Goal: Contribute content: Add original content to the website for others to see

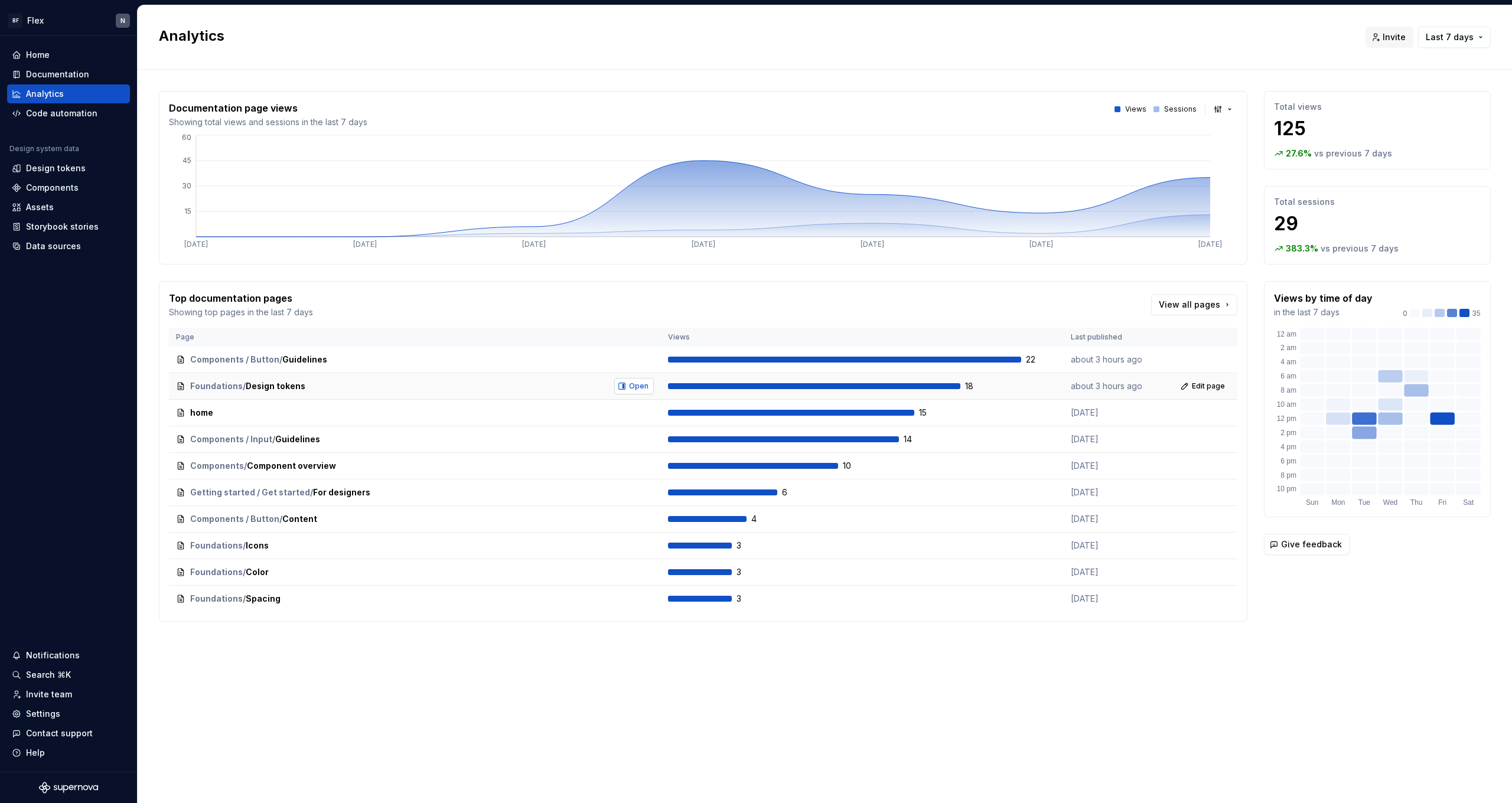
click at [640, 390] on span "Open" at bounding box center [639, 386] width 20 height 10
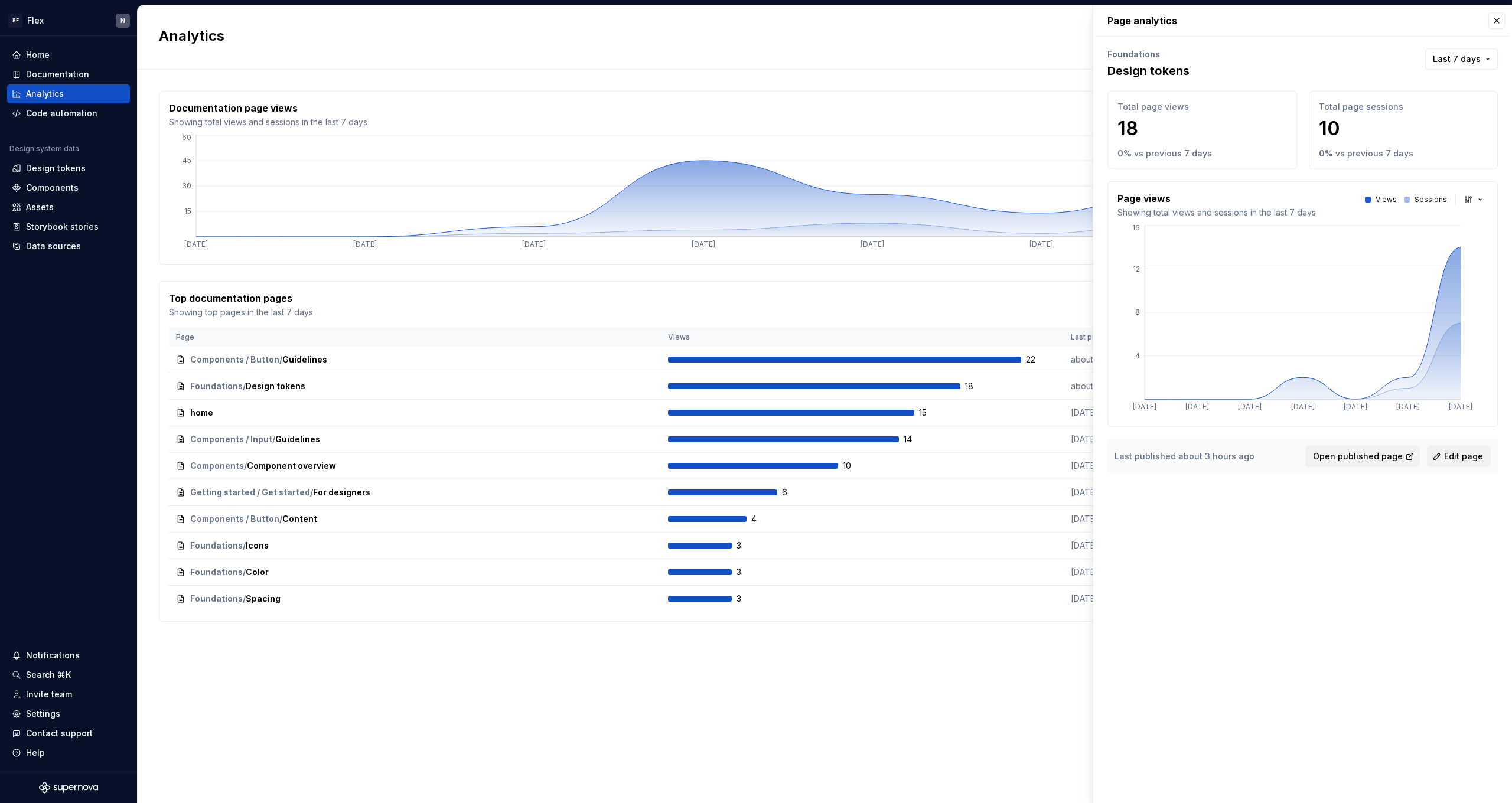
click at [1065, 123] on div "Documentation page views Showing total views and sessions in the last 7 days Vi…" at bounding box center [703, 115] width 1068 height 27
click at [1499, 23] on button "button" at bounding box center [1497, 20] width 16 height 16
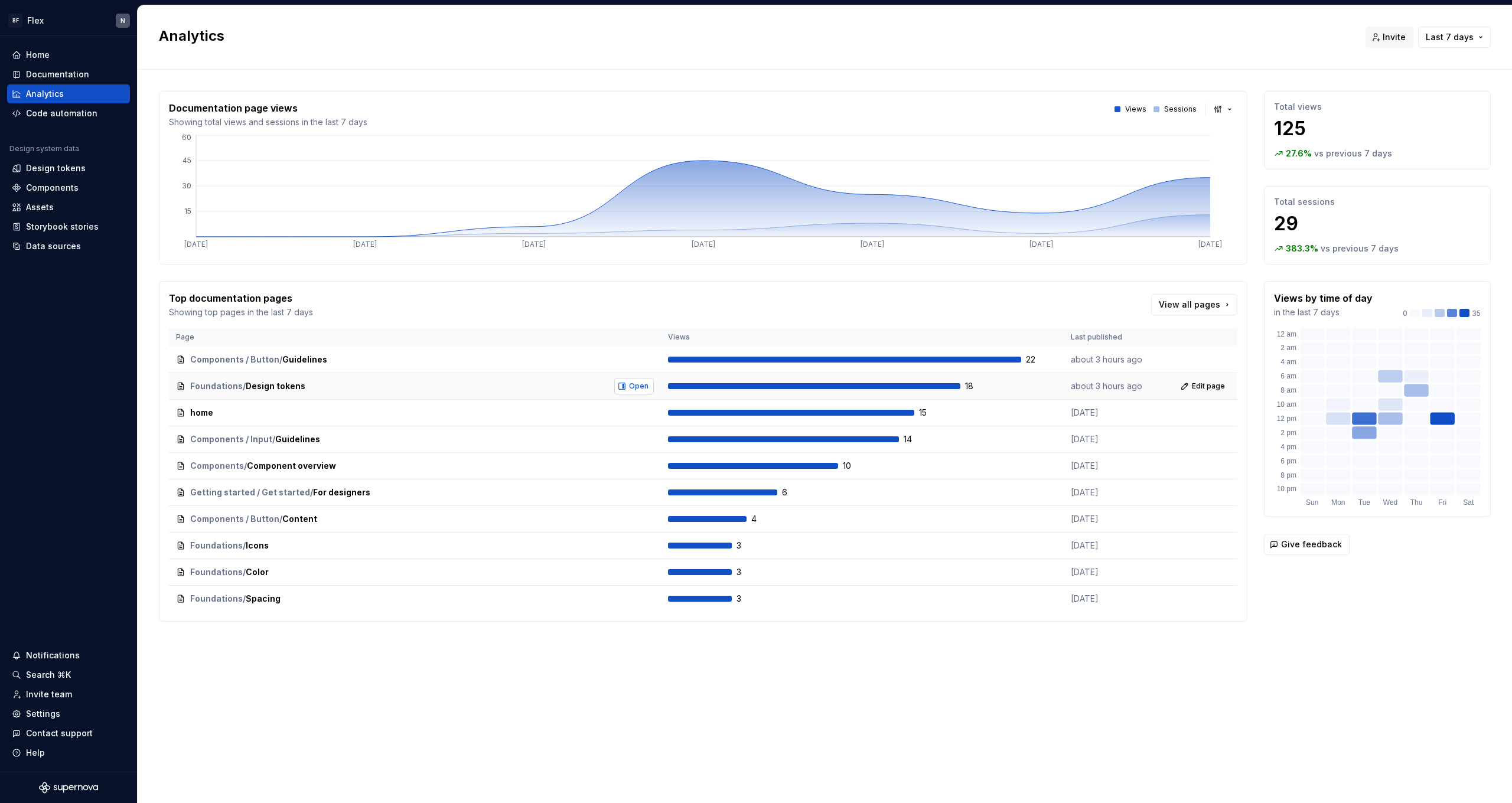
click at [635, 385] on span "Open" at bounding box center [639, 386] width 20 height 10
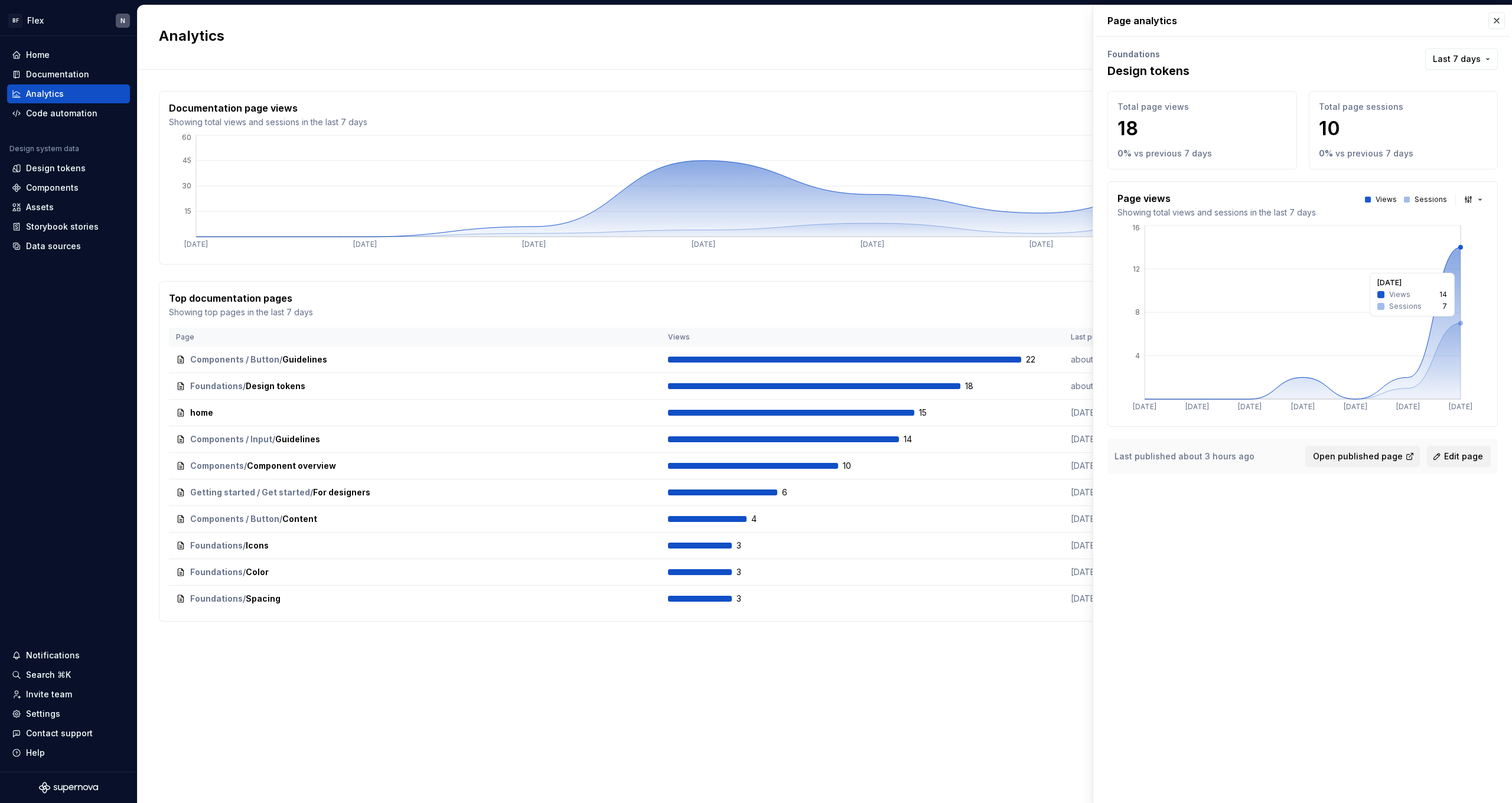
click at [1451, 267] on icon at bounding box center [1303, 323] width 316 height 151
click at [1497, 20] on button "button" at bounding box center [1497, 20] width 16 height 16
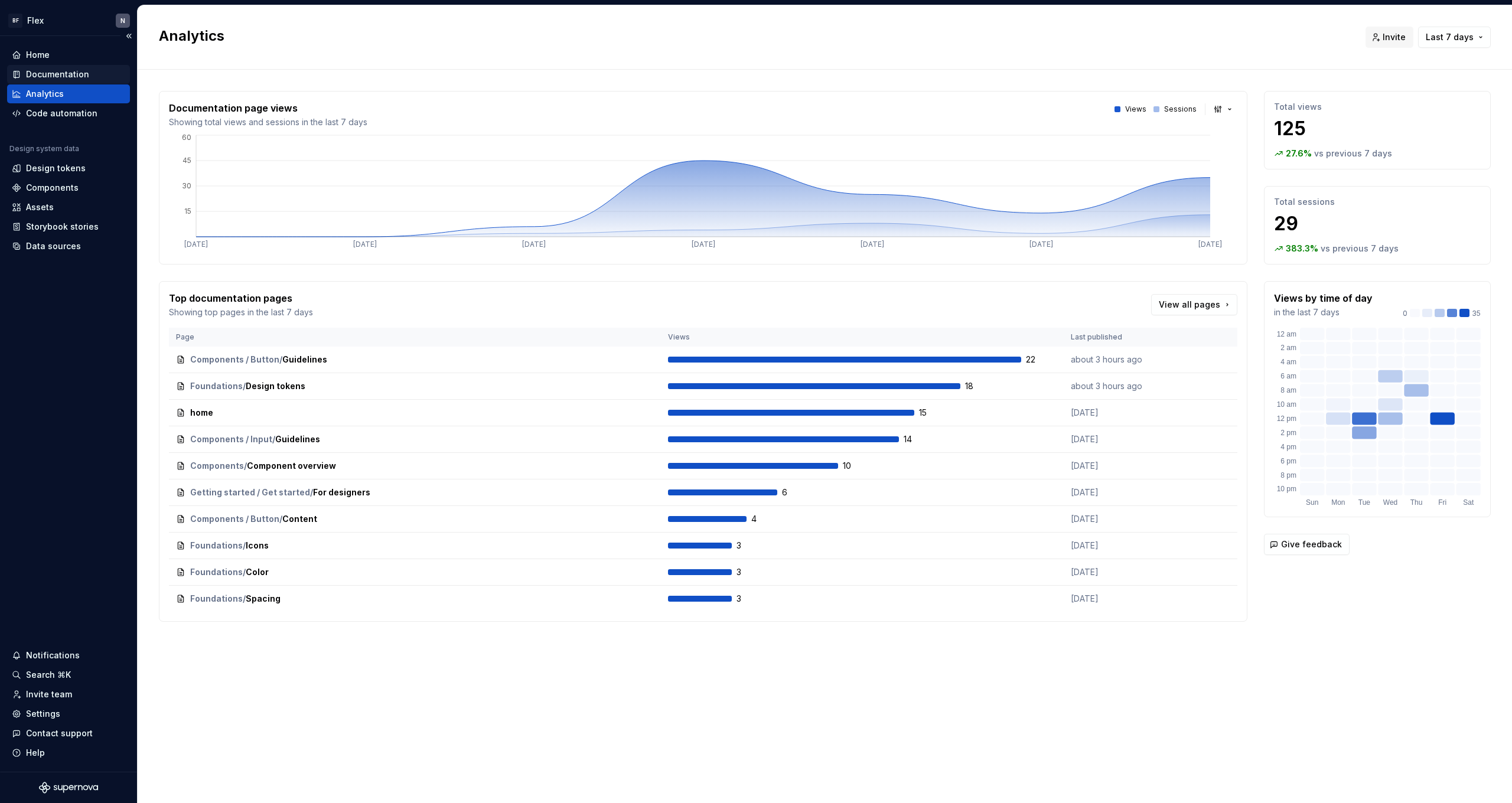
click at [63, 72] on div "Documentation" at bounding box center [57, 74] width 63 height 12
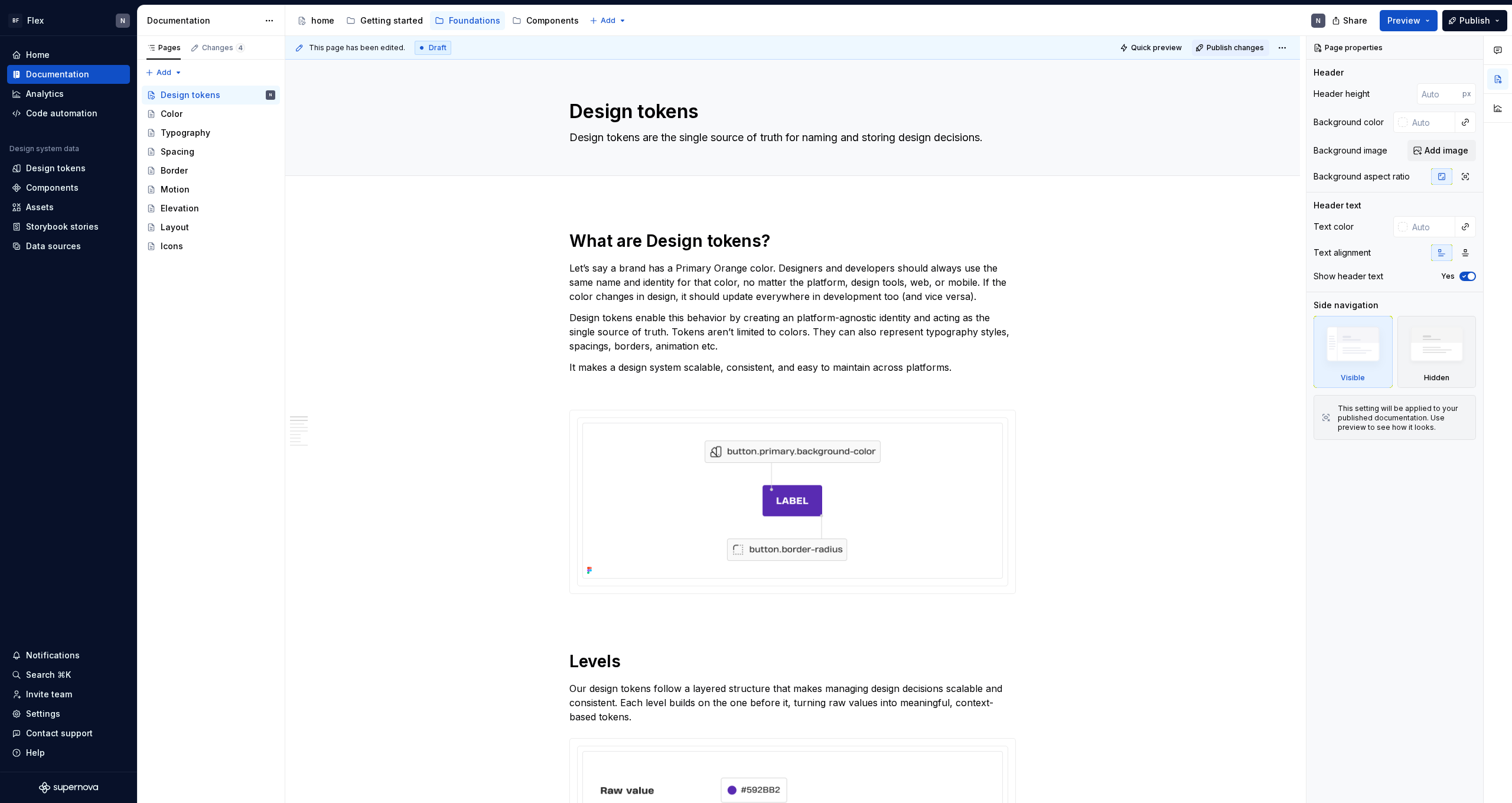
click at [1247, 46] on span "Publish changes" at bounding box center [1236, 48] width 57 height 10
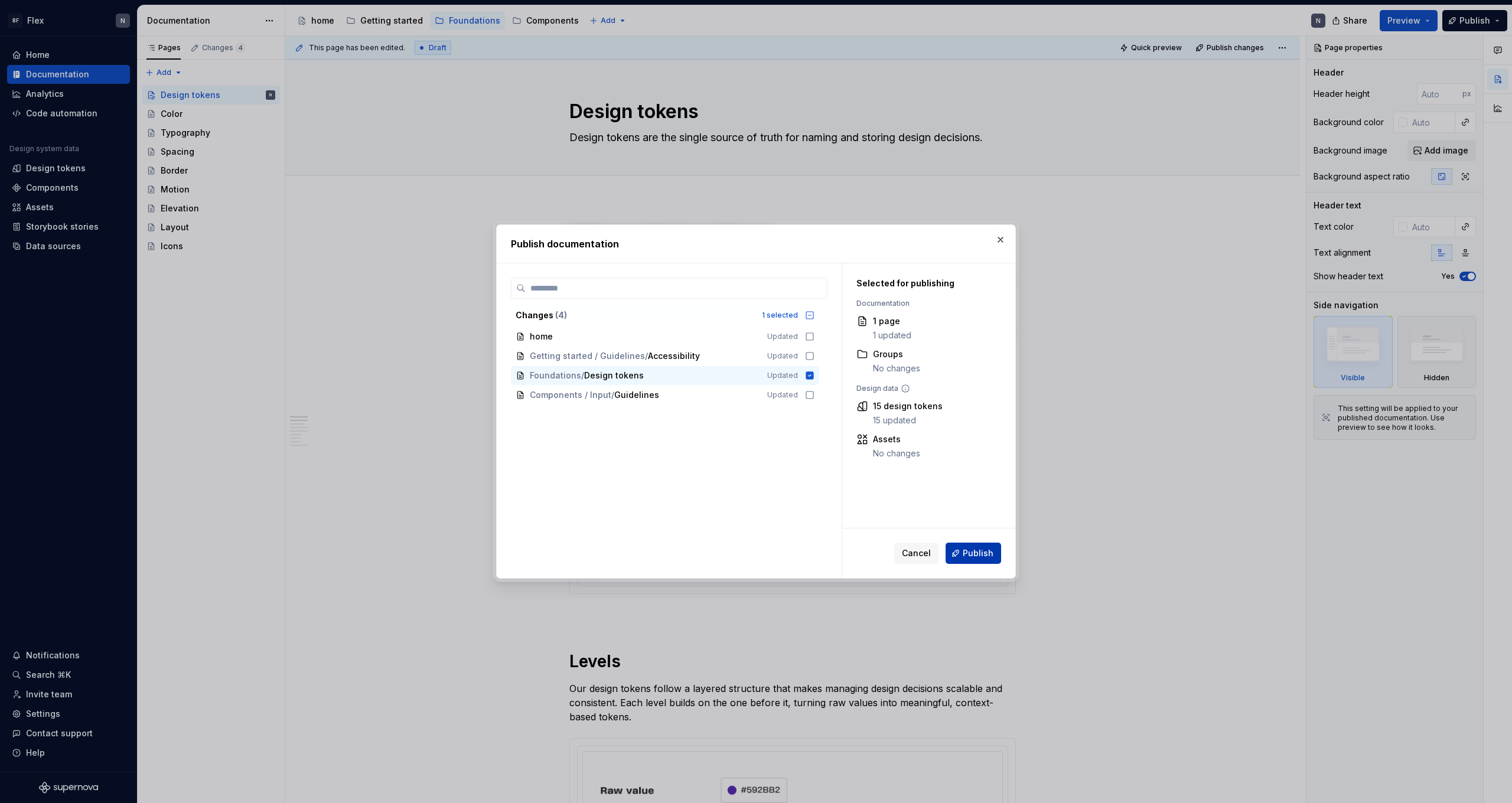
click at [968, 551] on span "Publish" at bounding box center [978, 553] width 31 height 12
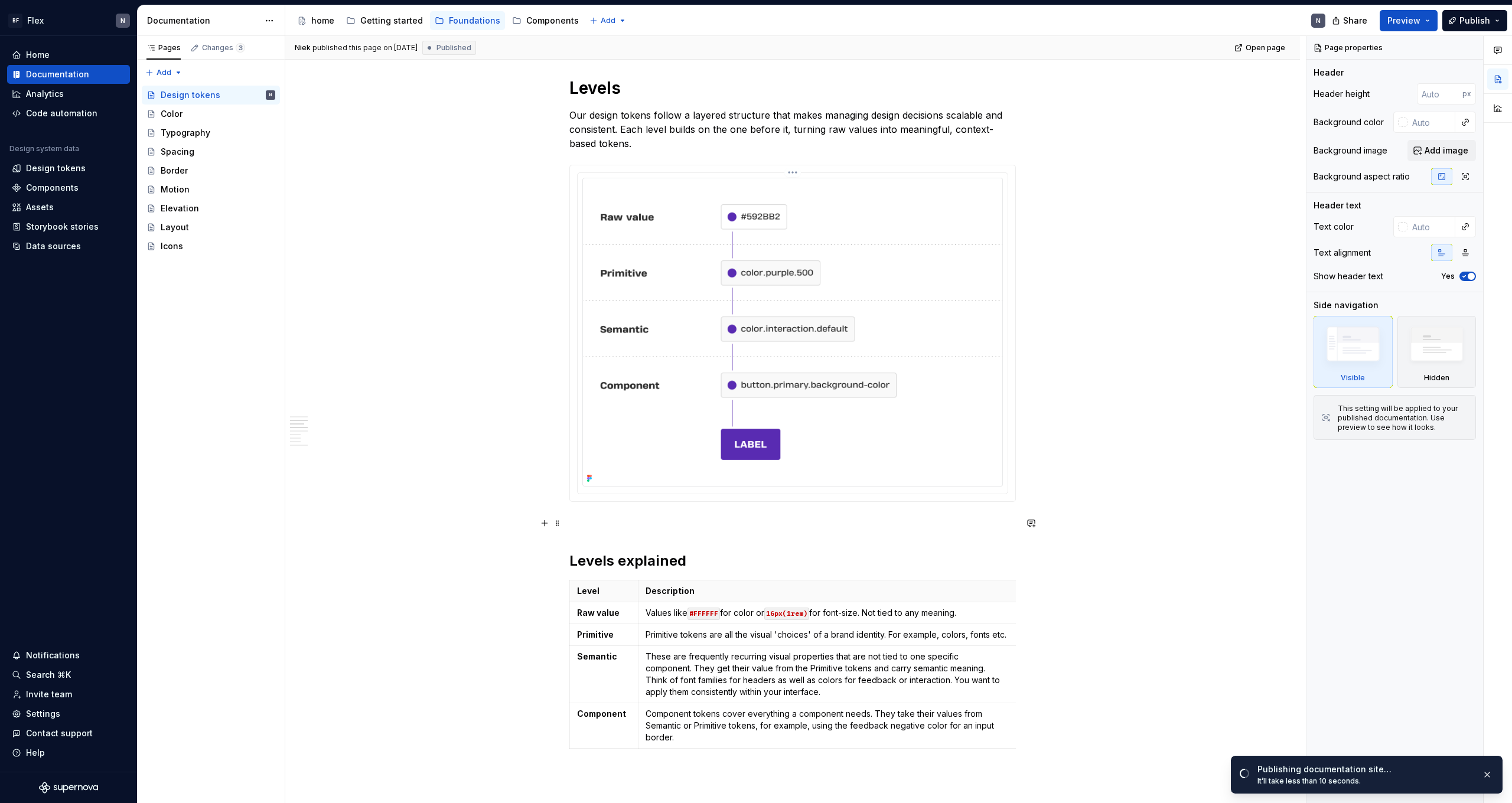
scroll to position [1118, 0]
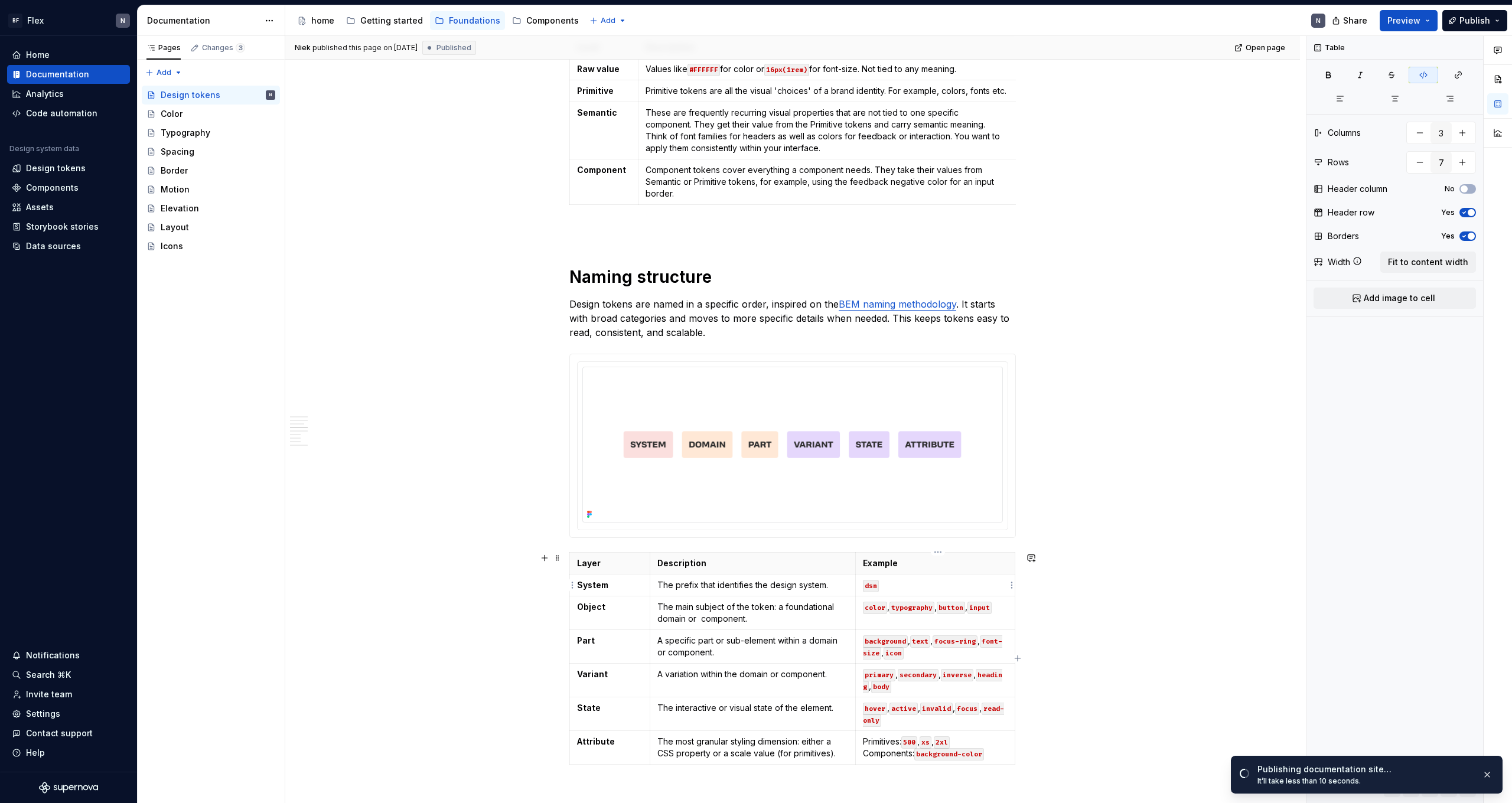
click at [876, 584] on code "dsn" at bounding box center [871, 586] width 16 height 12
type textarea "*"
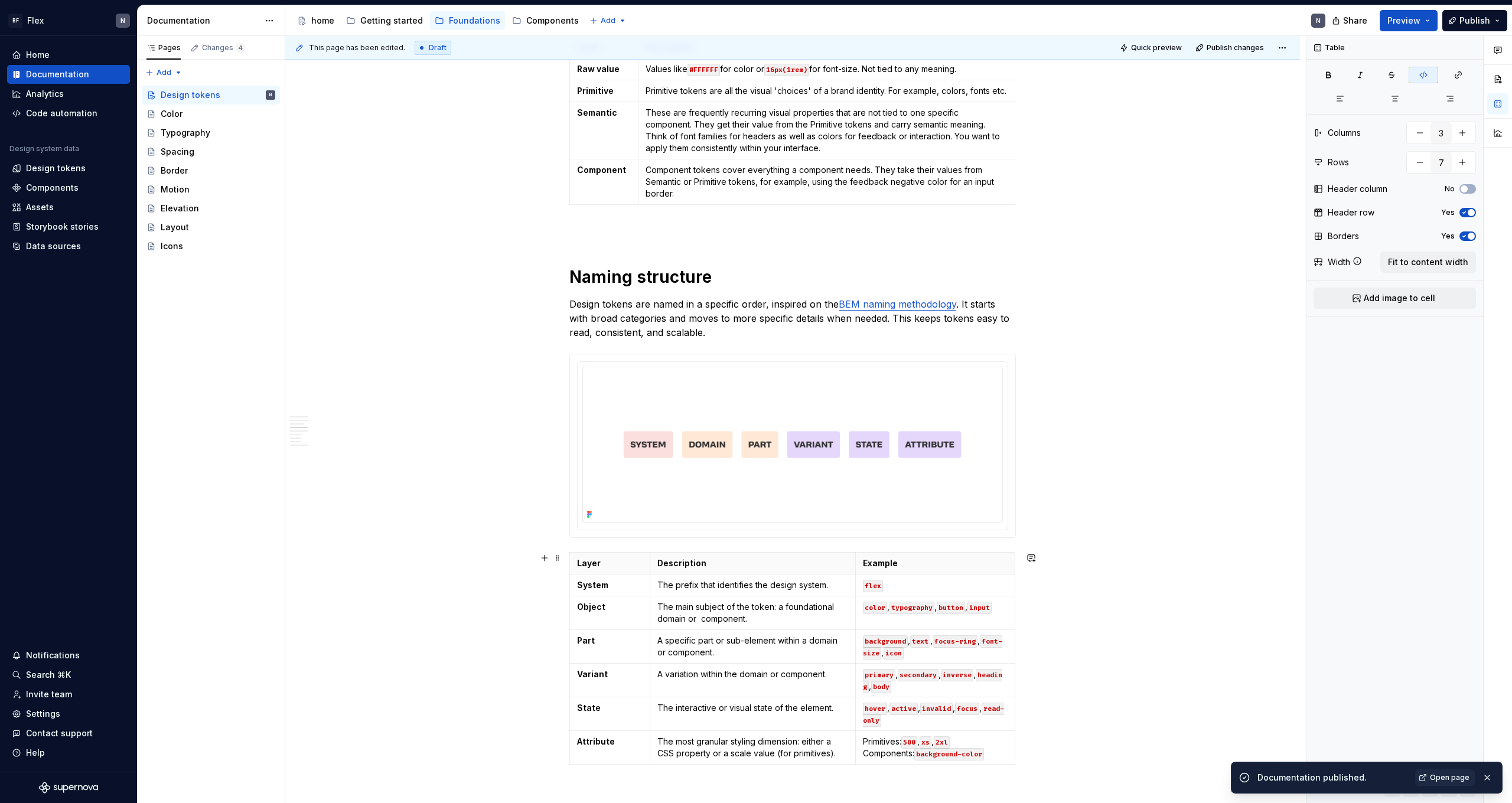
click at [1246, 591] on div "What are Design tokens? Let’s say a brand has a Primary Orange color. Designers…" at bounding box center [792, 576] width 1015 height 2984
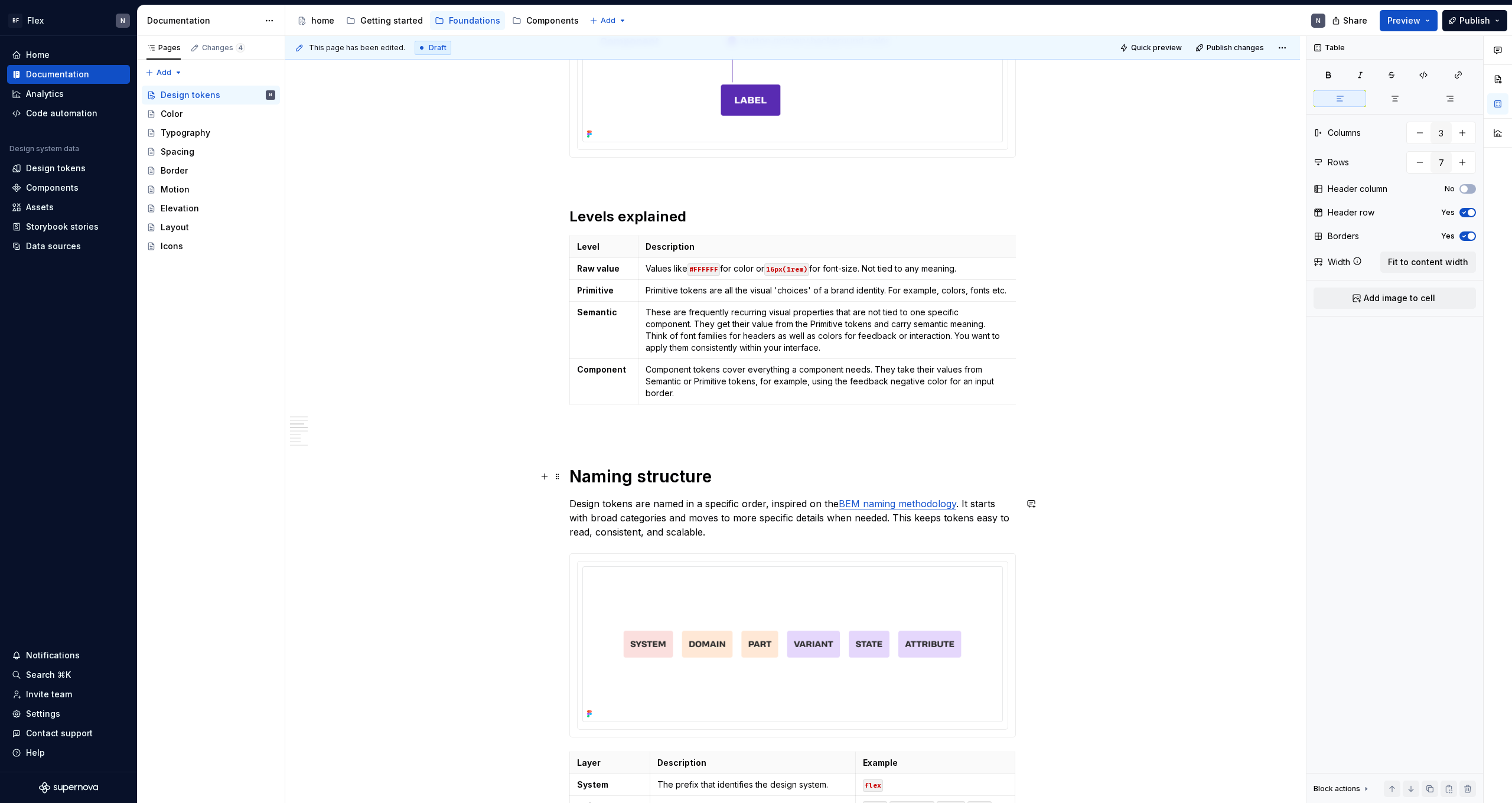
scroll to position [648, 0]
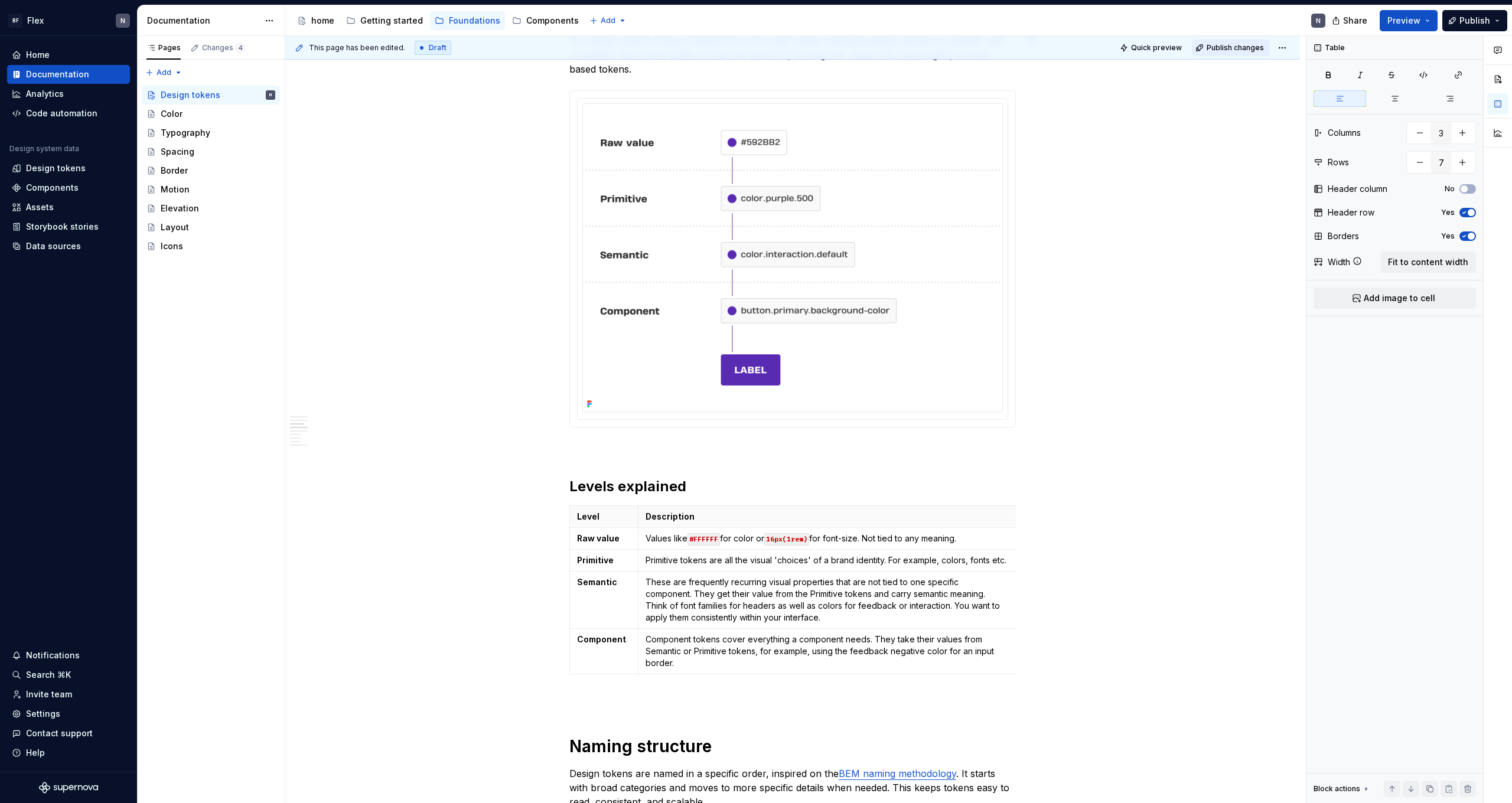
click at [1221, 46] on span "Publish changes" at bounding box center [1236, 48] width 57 height 10
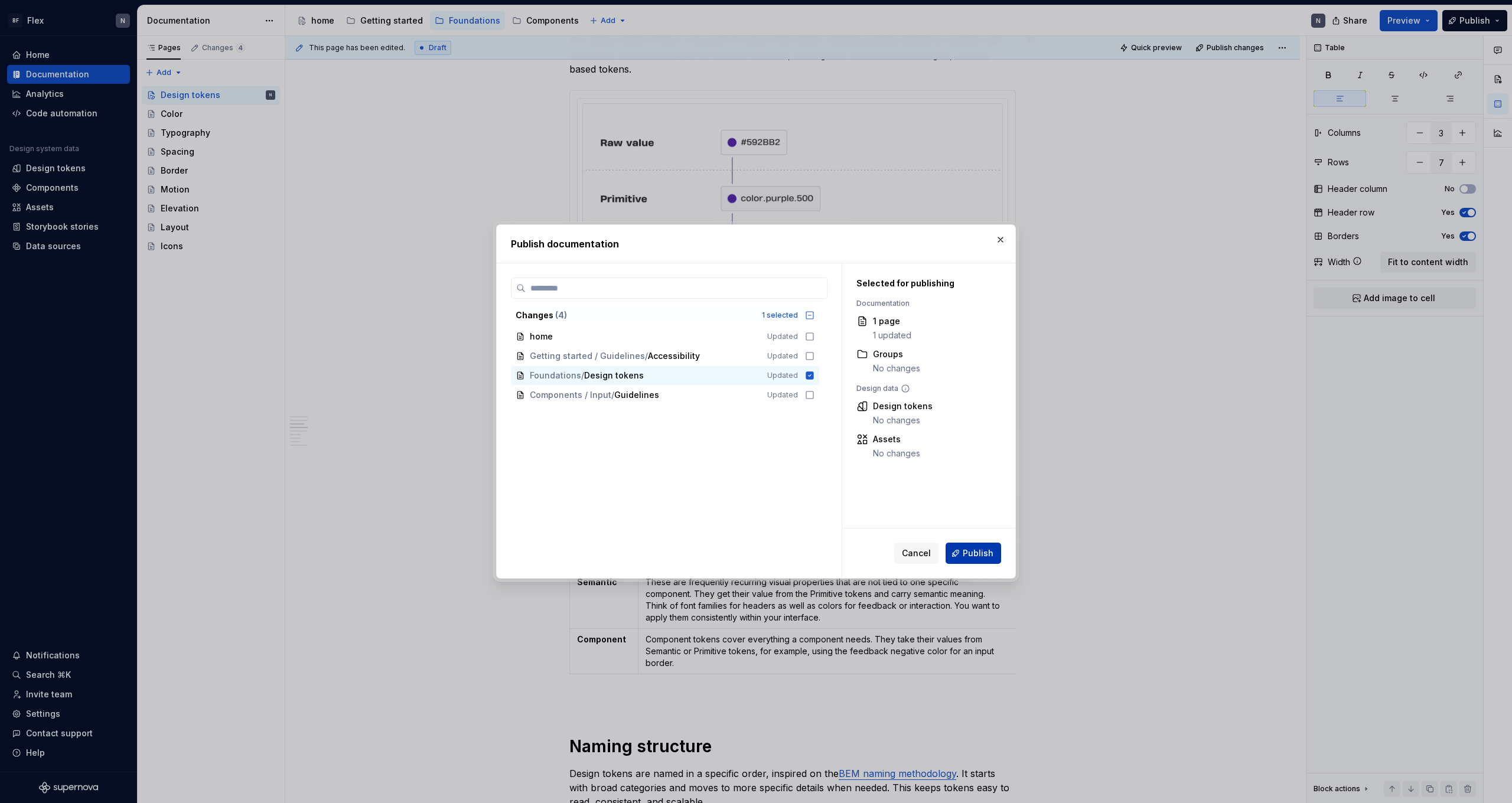
click at [964, 549] on button "Publish" at bounding box center [973, 553] width 55 height 21
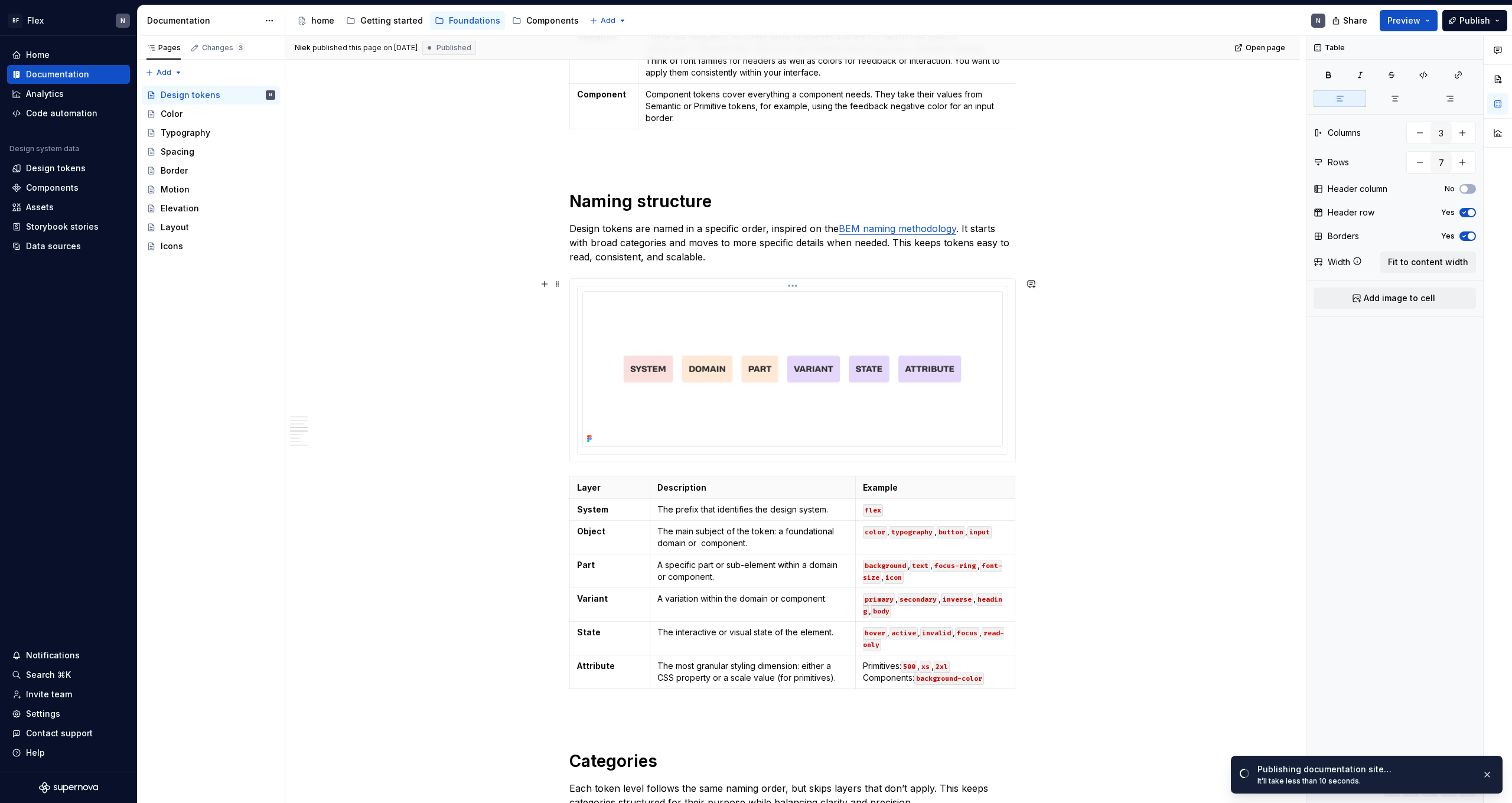
scroll to position [1781, 0]
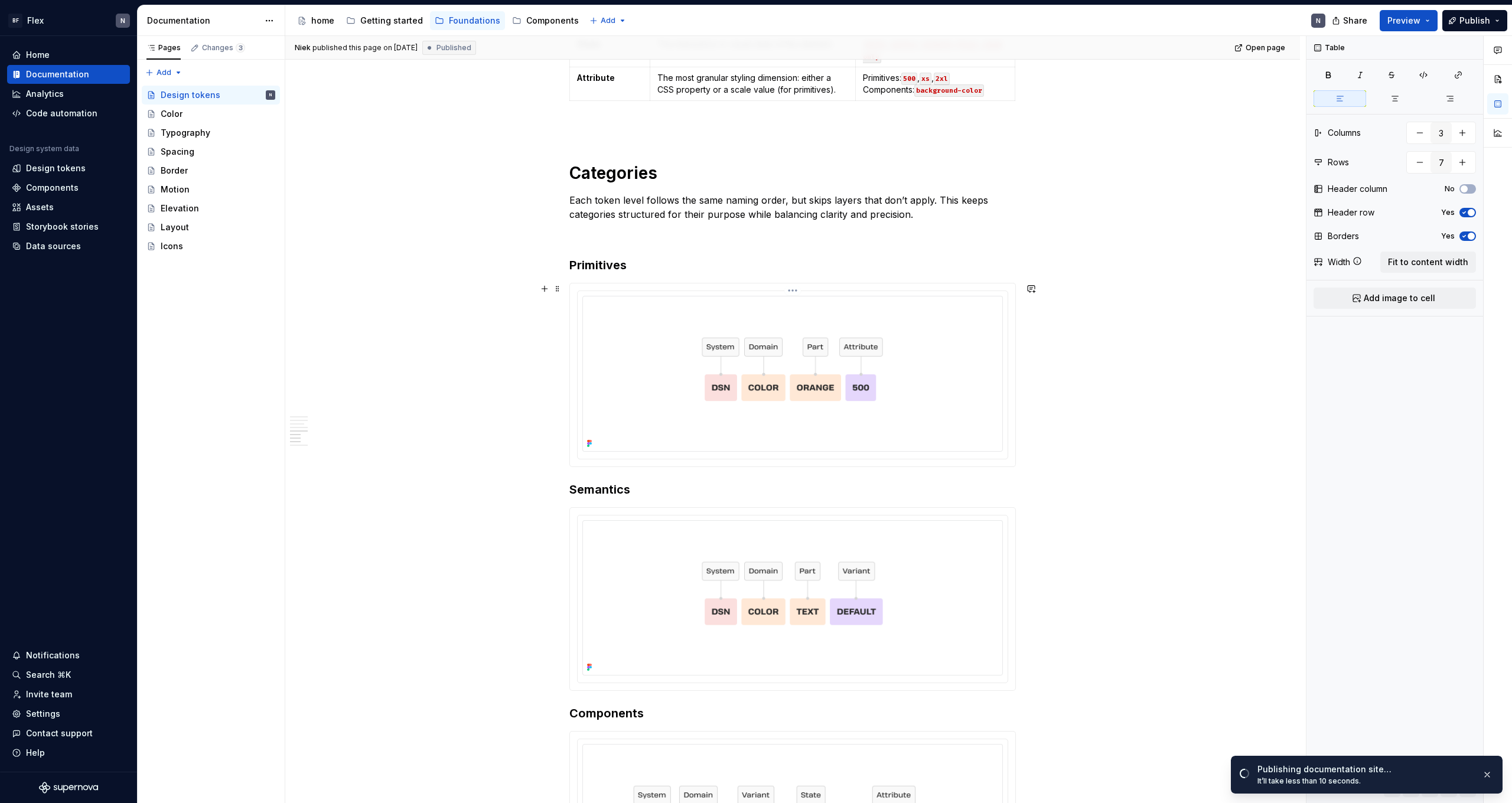
drag, startPoint x: 959, startPoint y: 302, endPoint x: 955, endPoint y: 310, distance: 8.9
click at [959, 302] on img at bounding box center [793, 374] width 420 height 156
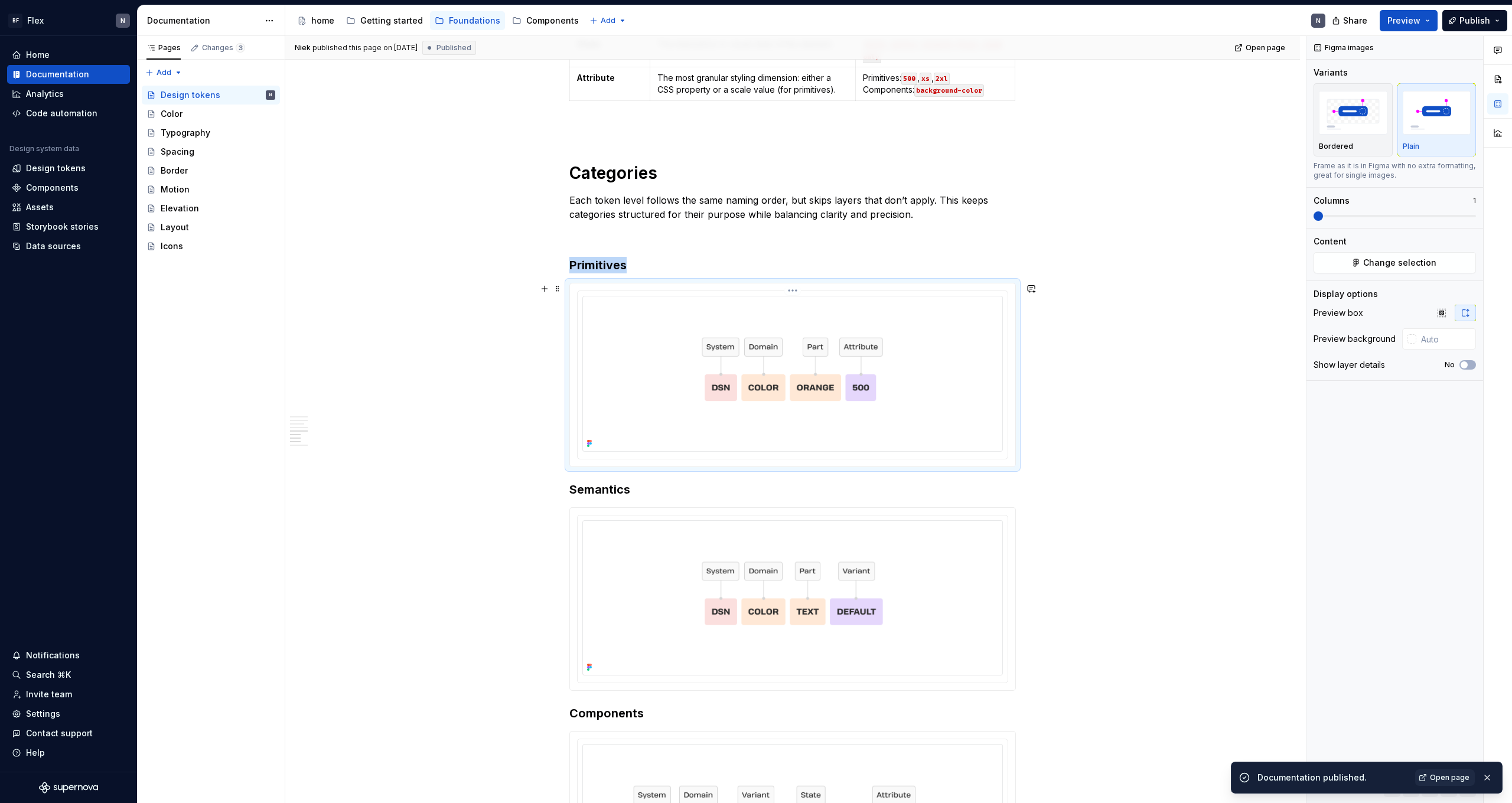
click at [594, 444] on icon at bounding box center [590, 443] width 10 height 10
click at [792, 291] on html "BF Flex N Home Documentation Analytics Code automation Design system data Desig…" at bounding box center [756, 401] width 1512 height 803
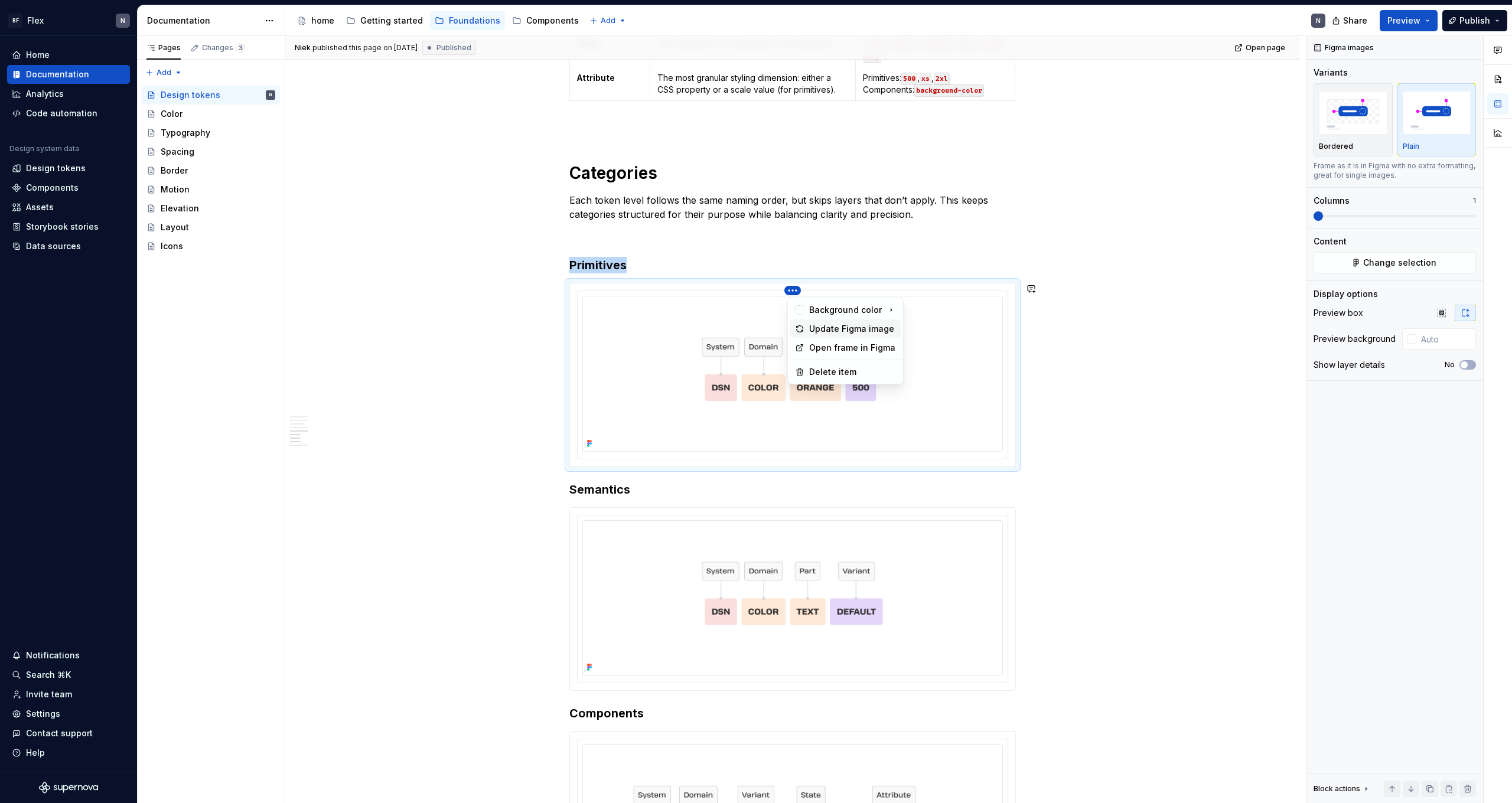
click at [841, 331] on div "Update Figma image" at bounding box center [852, 329] width 87 height 12
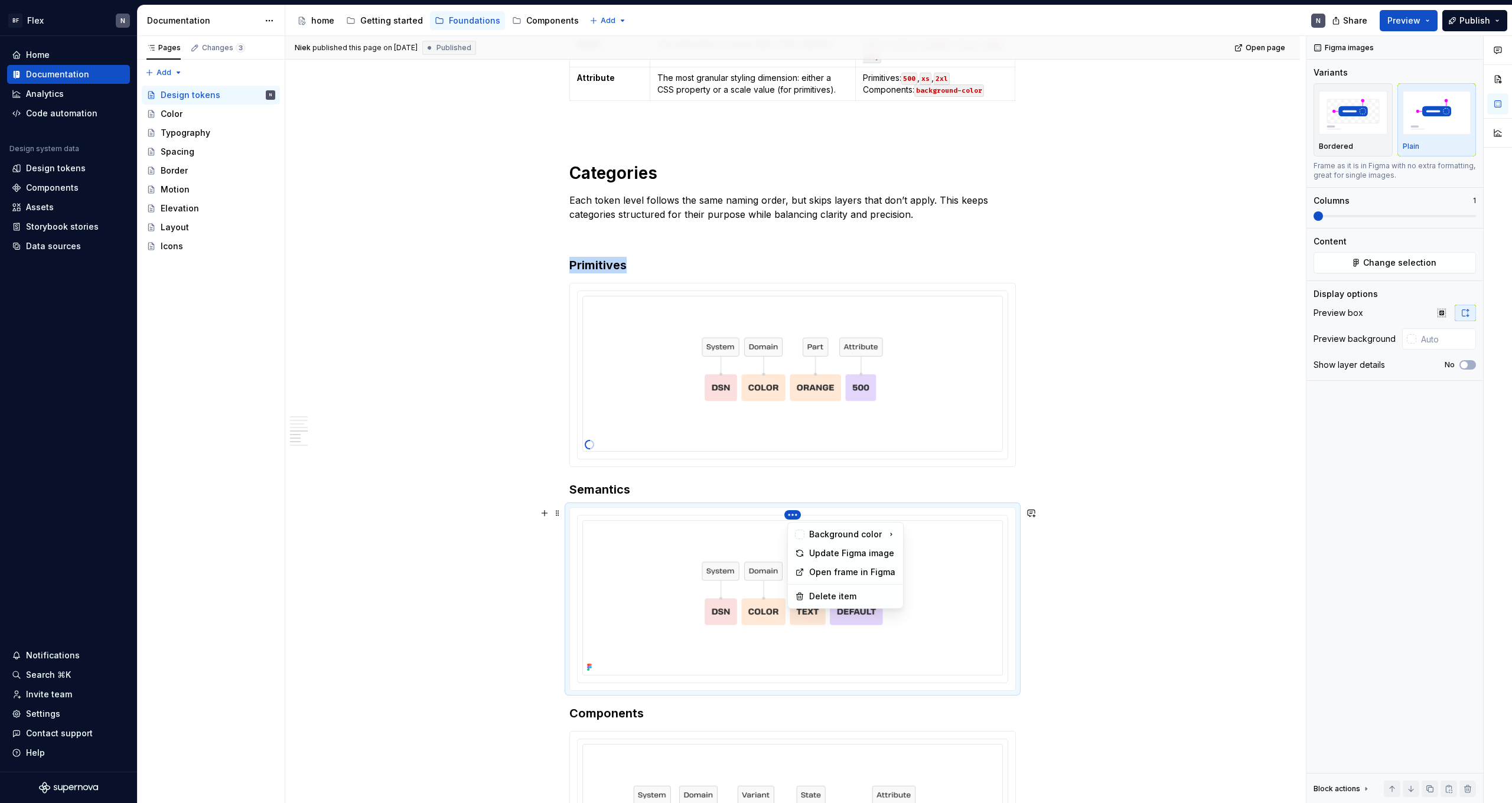
click at [793, 518] on html "BF Flex N Home Documentation Analytics Code automation Design system data Desig…" at bounding box center [756, 401] width 1512 height 803
click at [815, 552] on div "Update Figma image" at bounding box center [852, 553] width 87 height 12
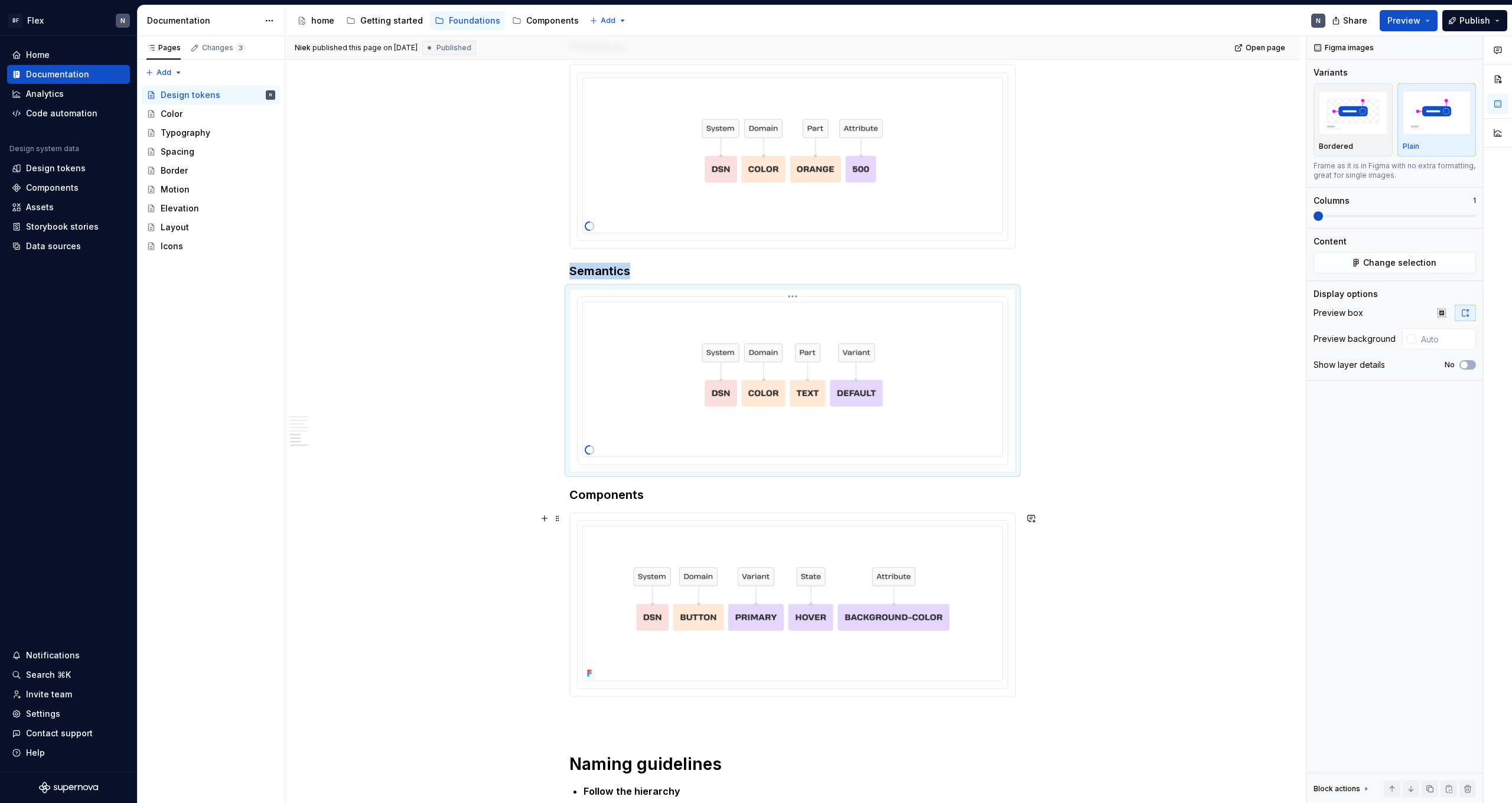
scroll to position [2000, 0]
click at [794, 520] on html "BF Flex N Home Documentation Analytics Code automation Design system data Desig…" at bounding box center [756, 401] width 1512 height 803
click at [824, 555] on div "Update Figma image" at bounding box center [852, 557] width 87 height 12
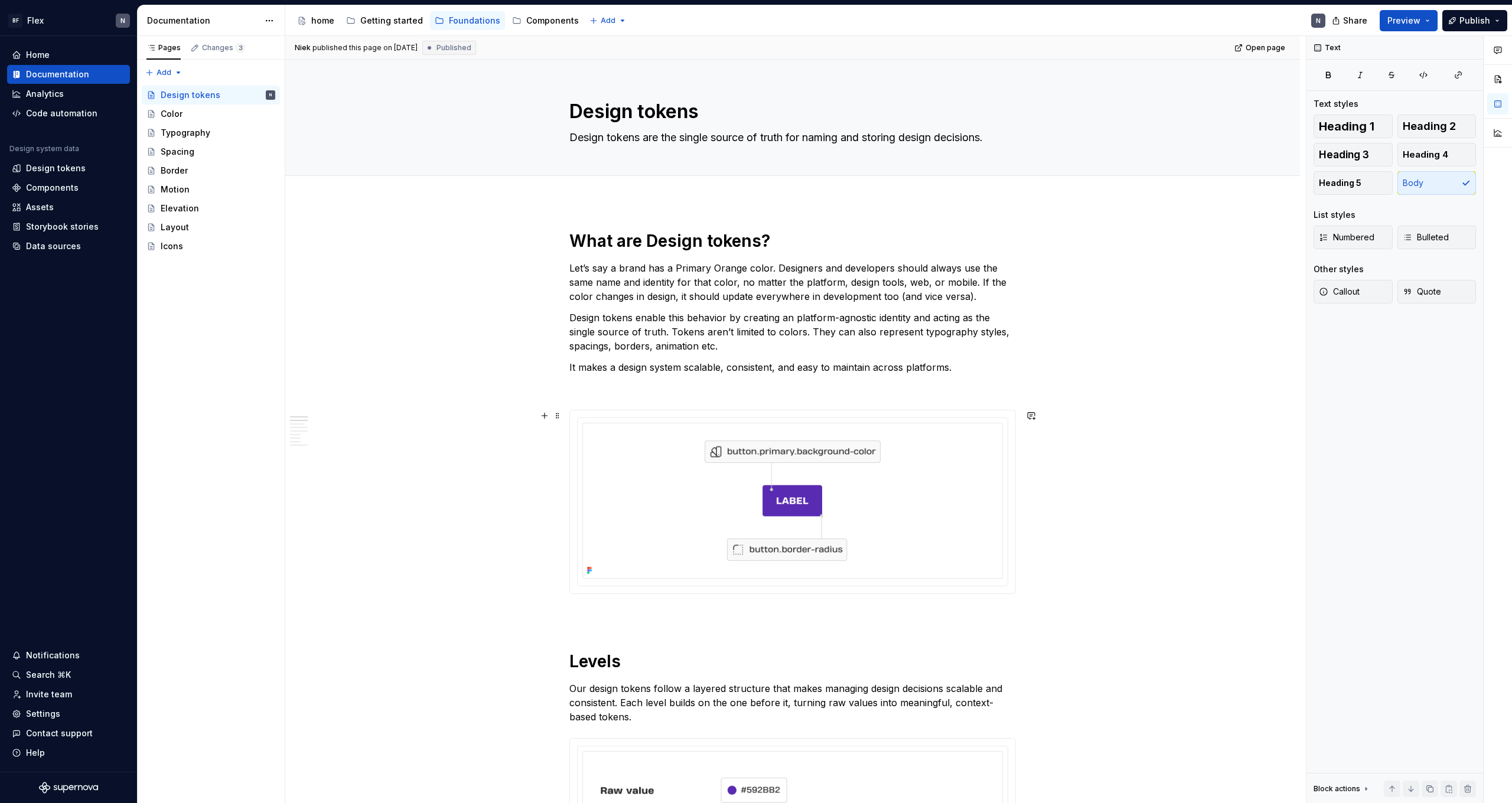
scroll to position [0, 0]
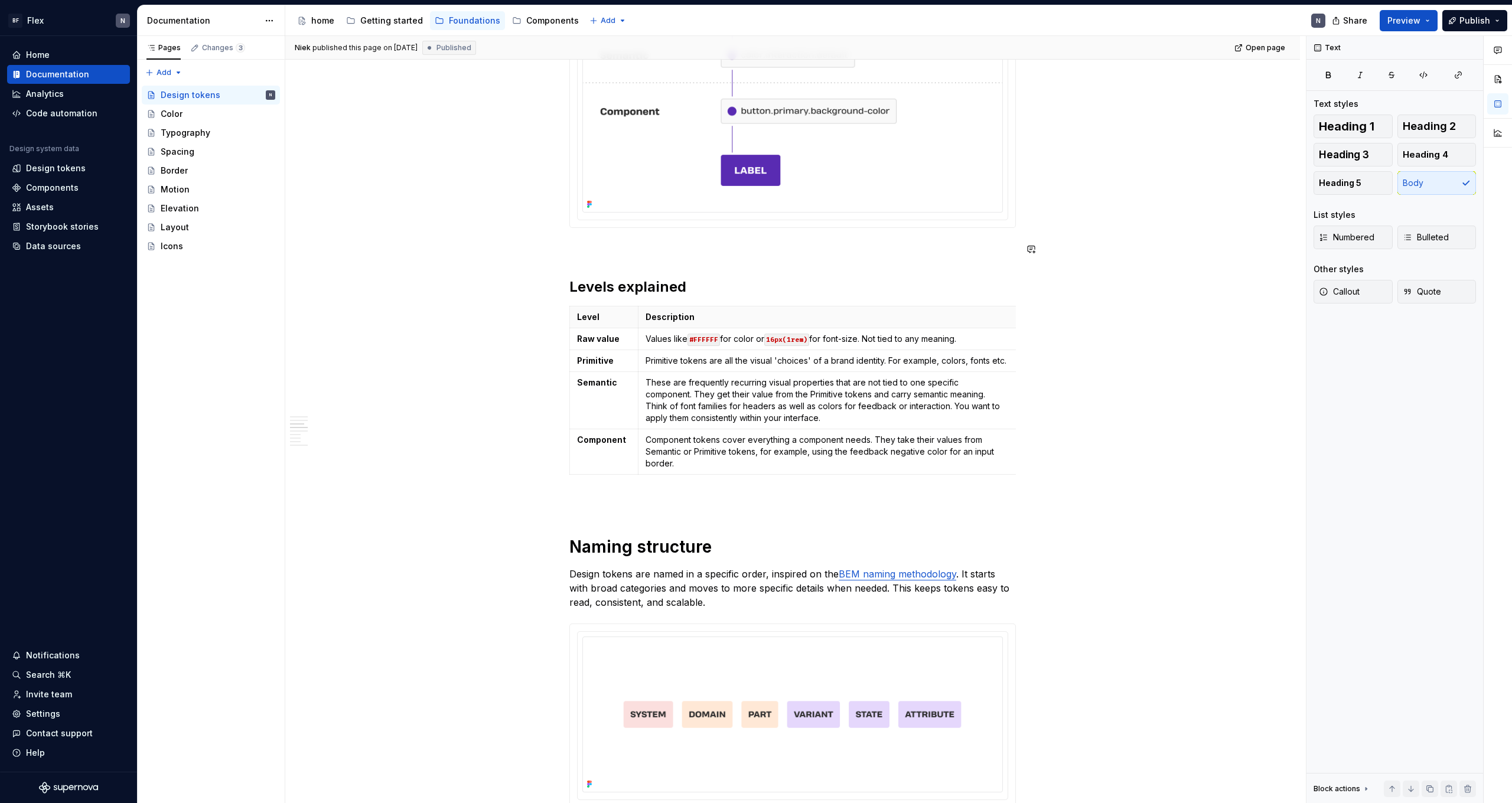
scroll to position [768, 0]
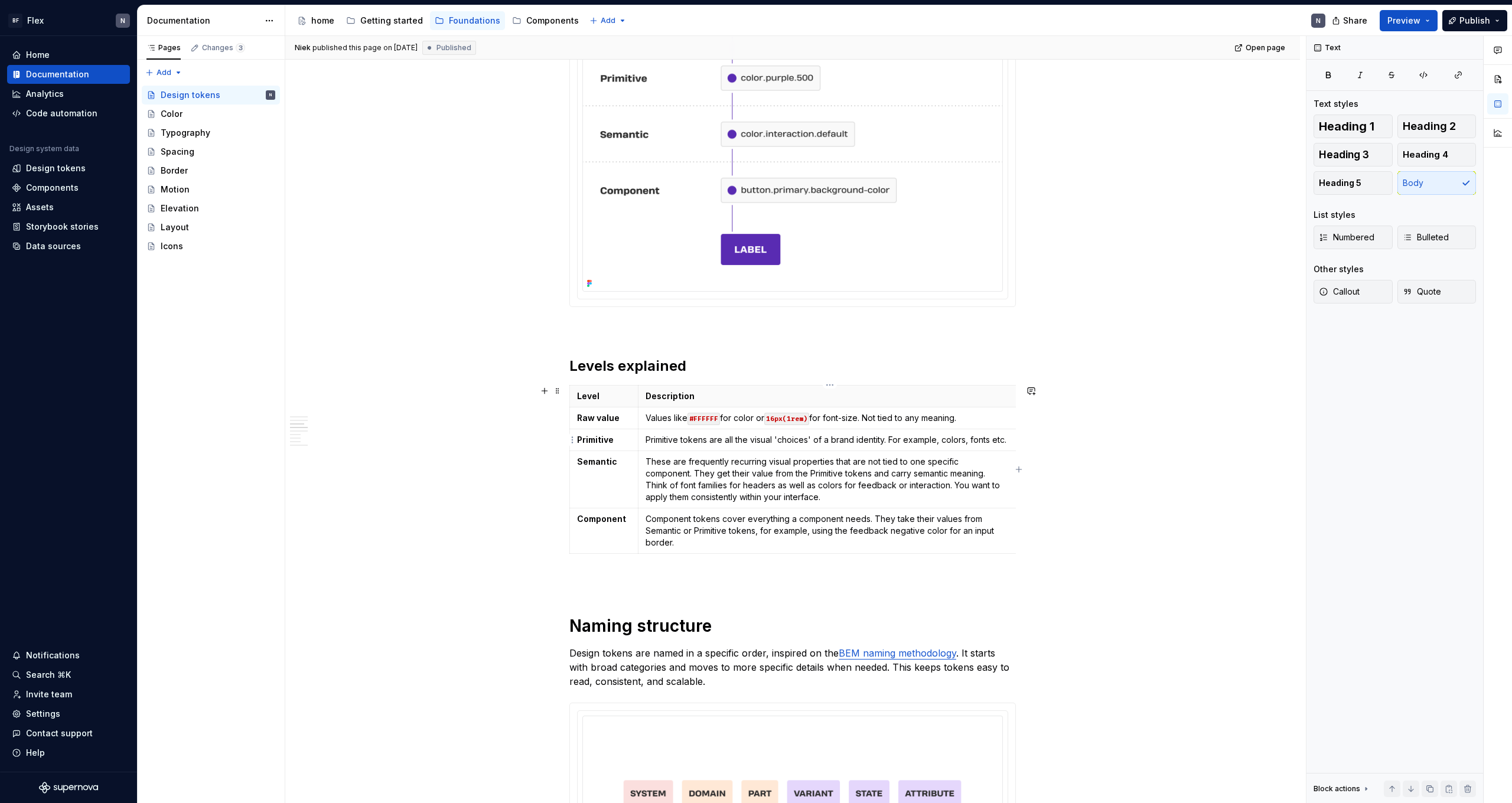
click at [841, 447] on td "Primitive tokens are all the visual 'choices' of a brand identity. For example,…" at bounding box center [827, 440] width 378 height 22
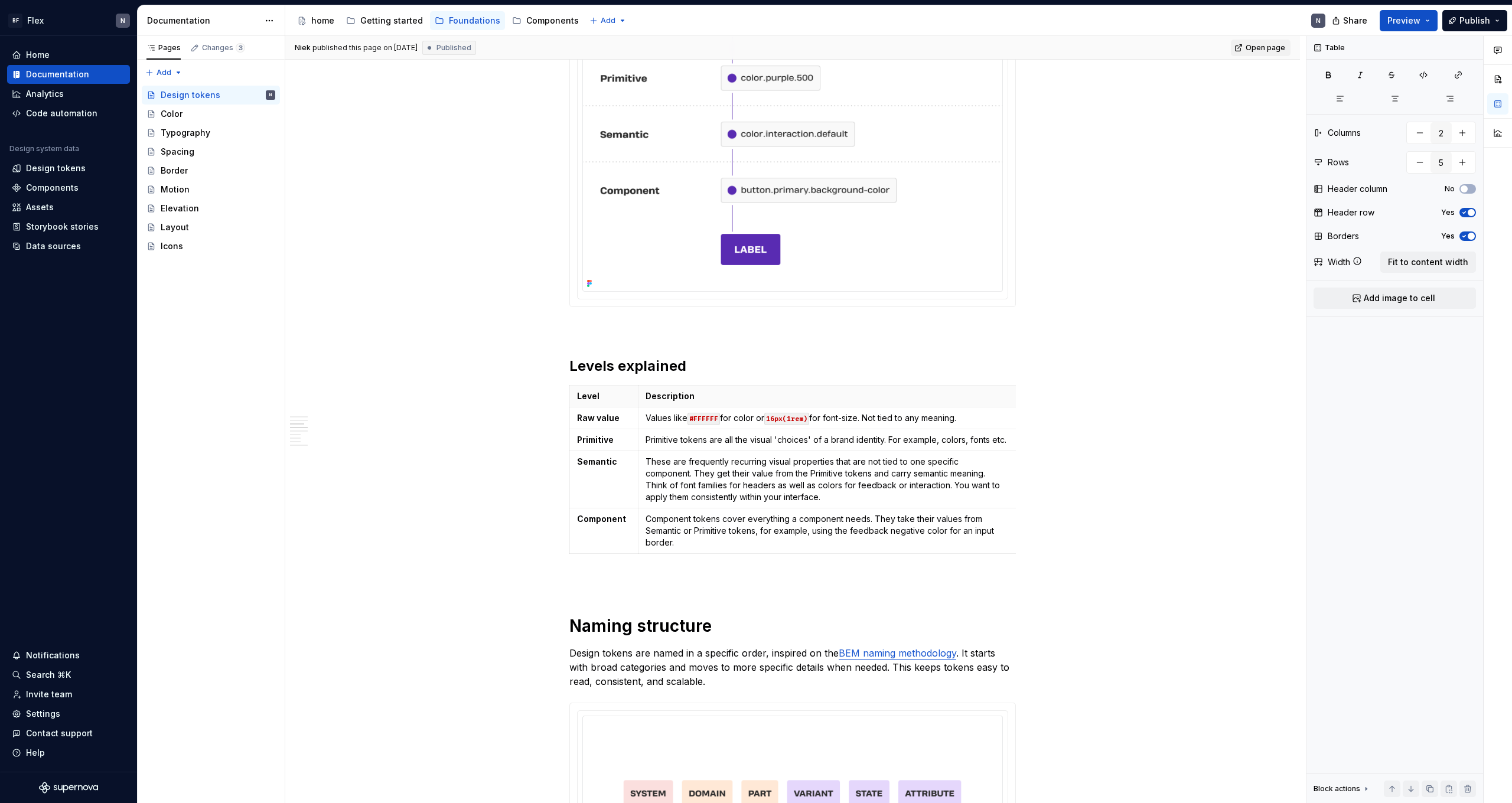
click at [1268, 47] on span "Open page" at bounding box center [1266, 48] width 40 height 10
click at [1470, 21] on span "Publish" at bounding box center [1474, 20] width 31 height 12
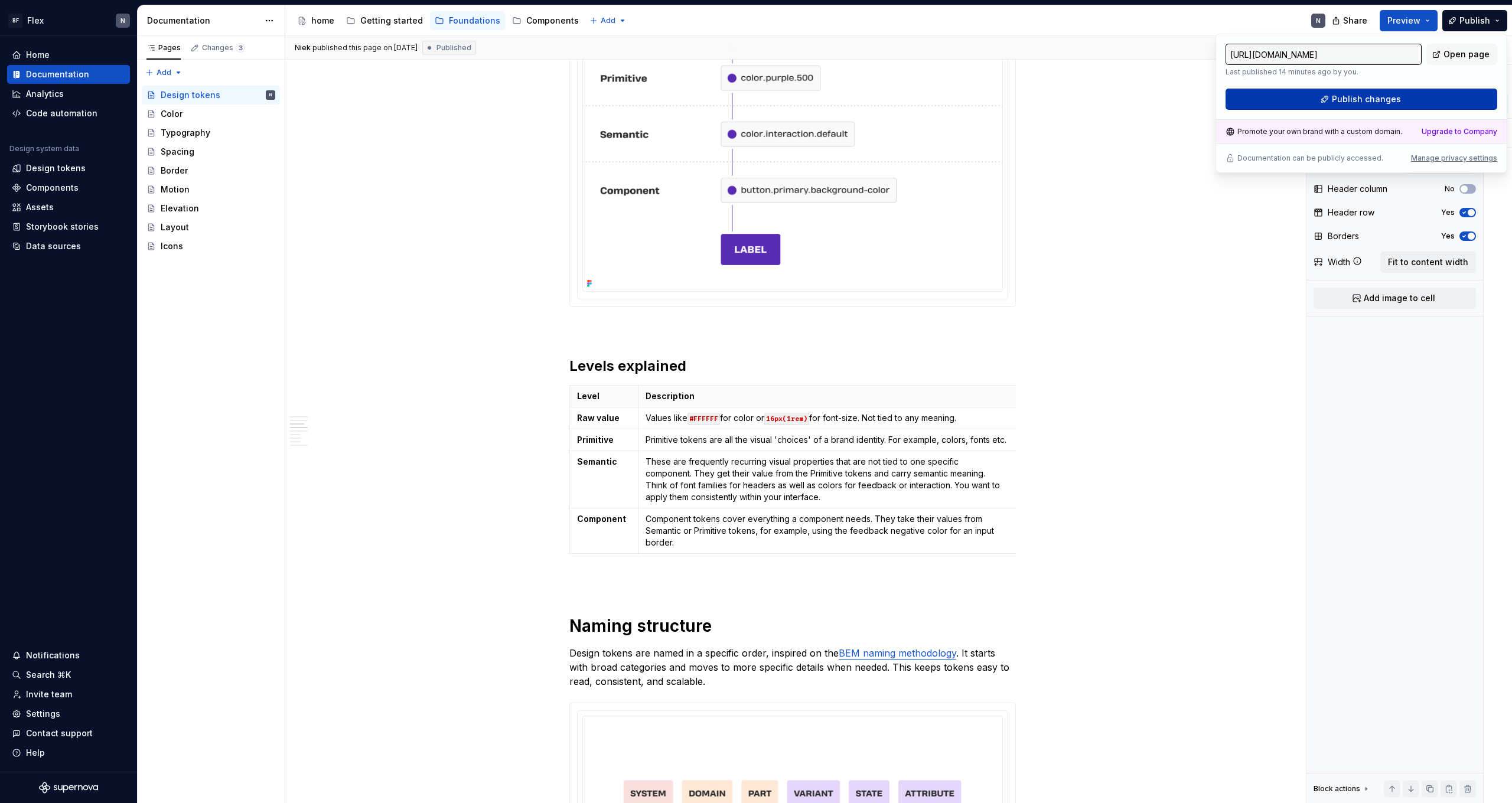
click at [1393, 97] on span "Publish changes" at bounding box center [1366, 99] width 69 height 12
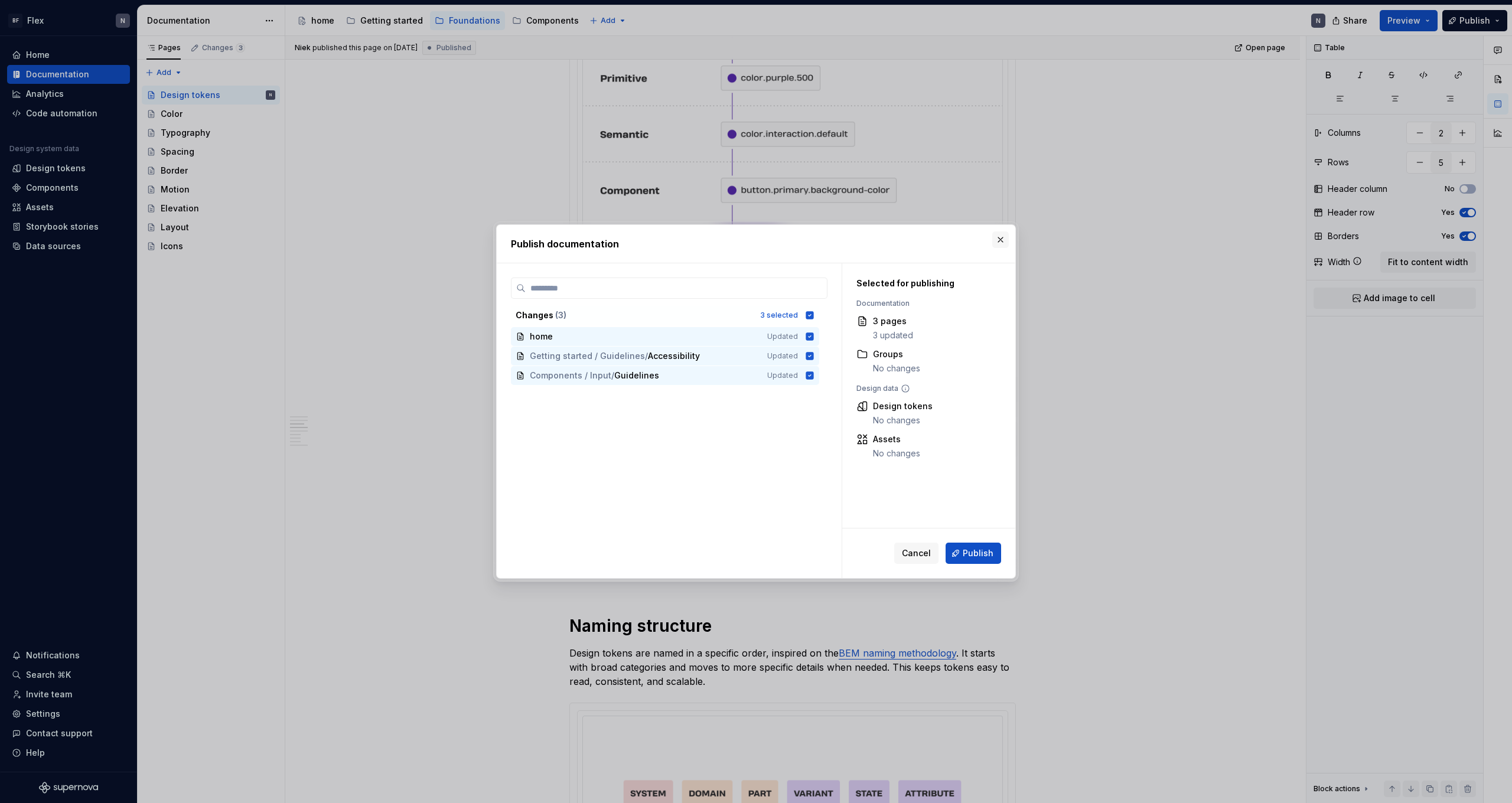
click at [1000, 239] on button "button" at bounding box center [1000, 239] width 16 height 16
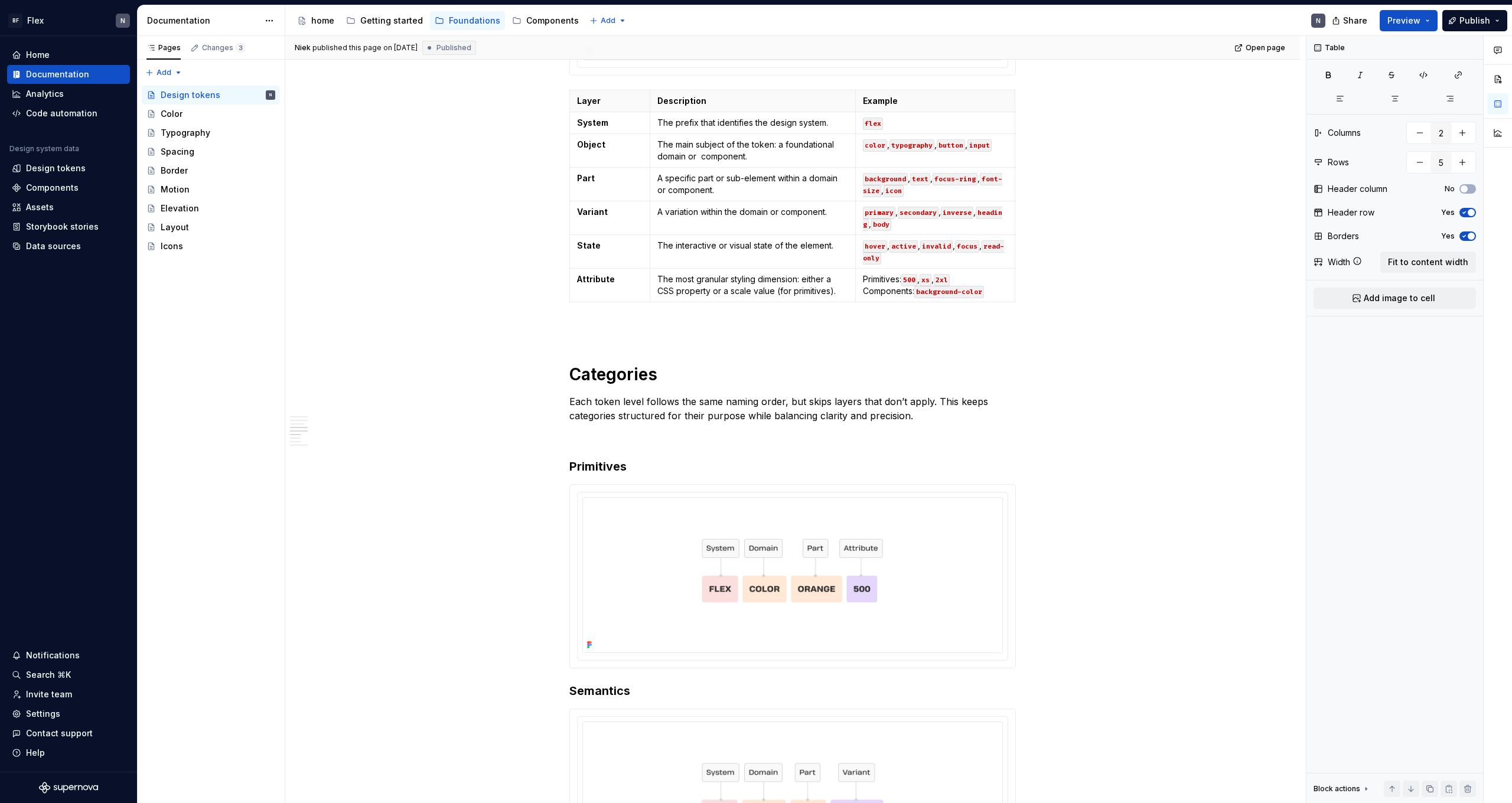
scroll to position [1781, 0]
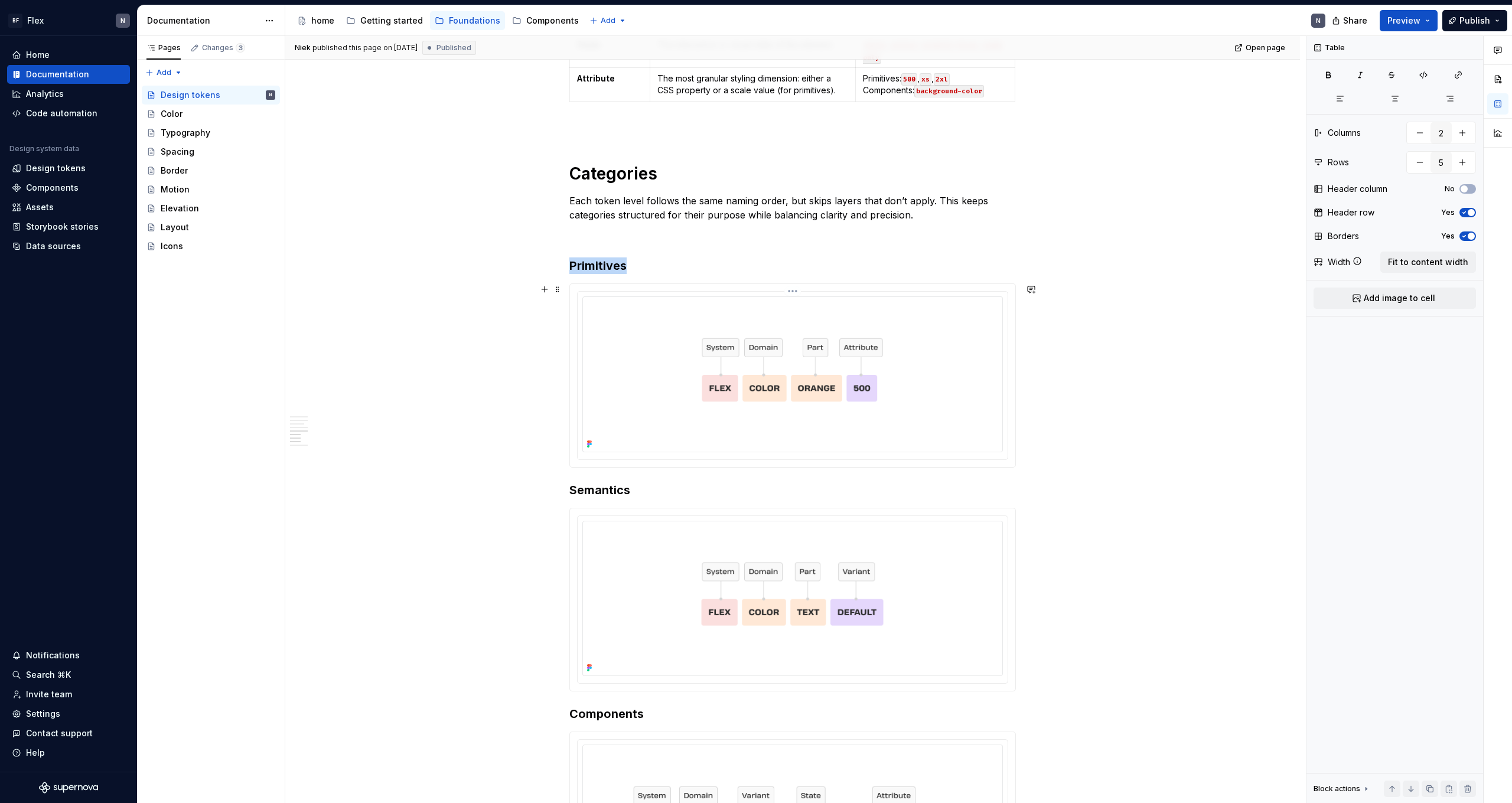
click at [826, 424] on img at bounding box center [793, 375] width 420 height 156
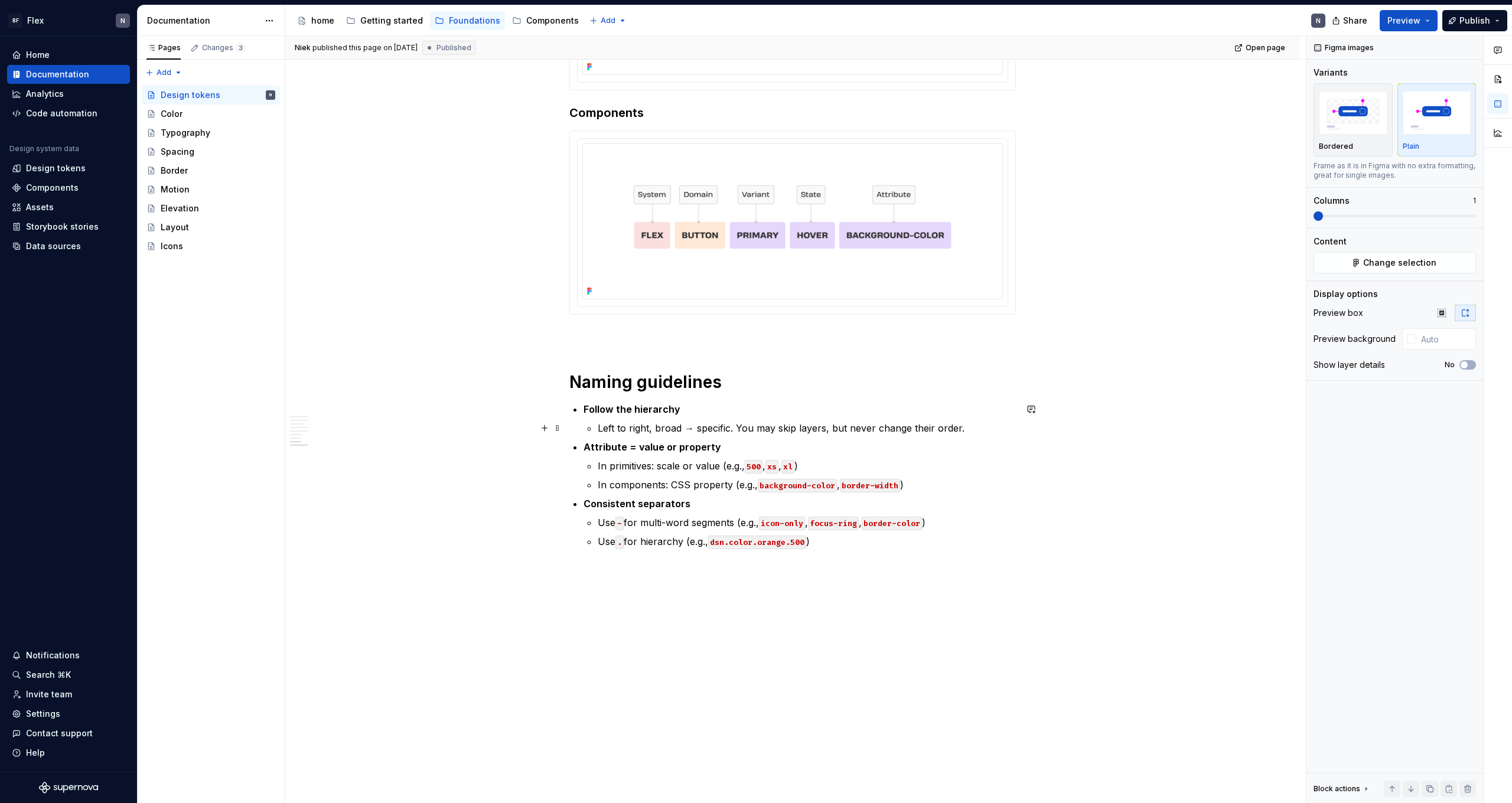
scroll to position [2382, 0]
click at [817, 422] on p "Left to right, broad → specific. You may skip layers, but never change their or…" at bounding box center [806, 428] width 418 height 14
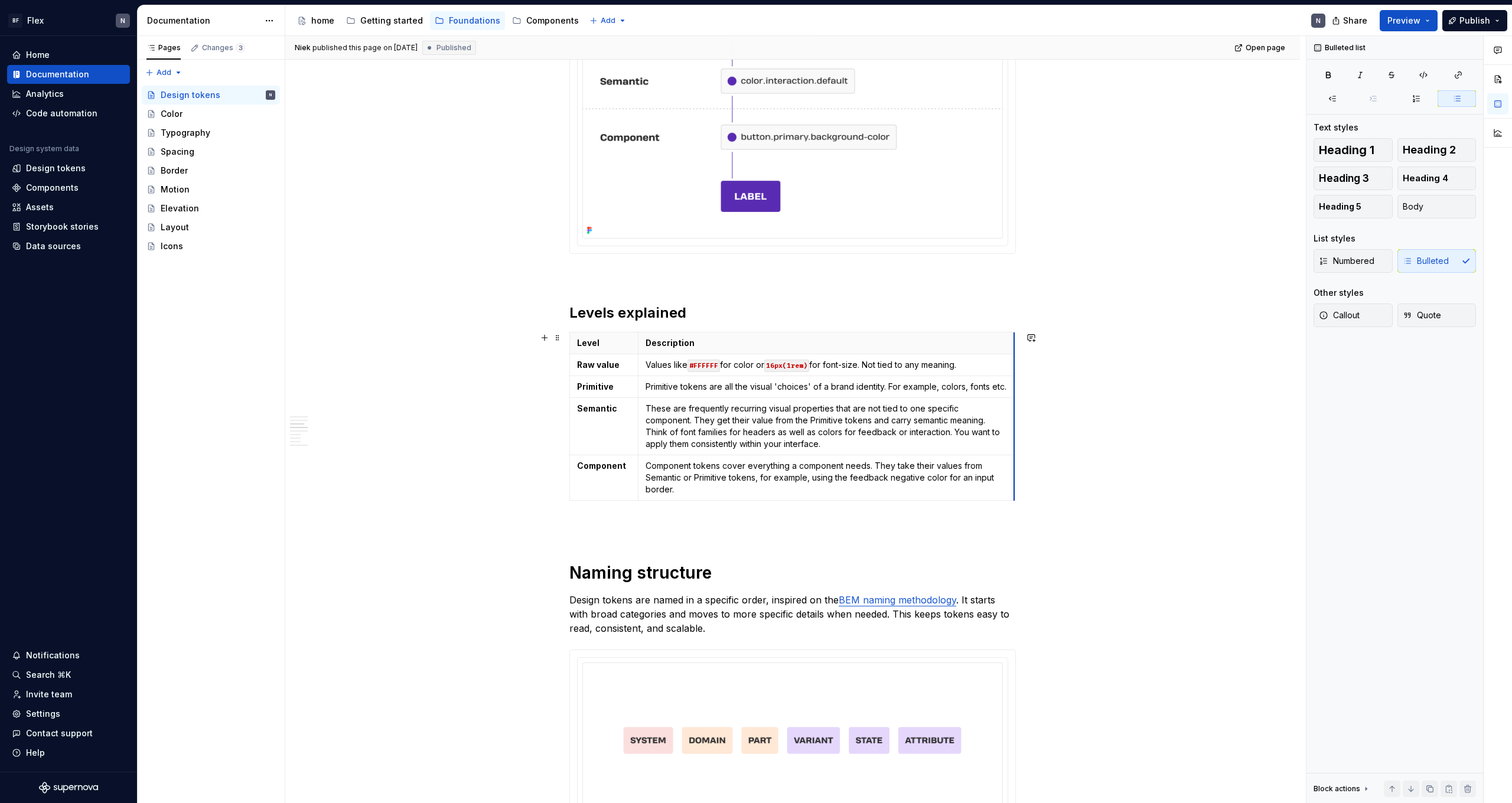
scroll to position [0, 0]
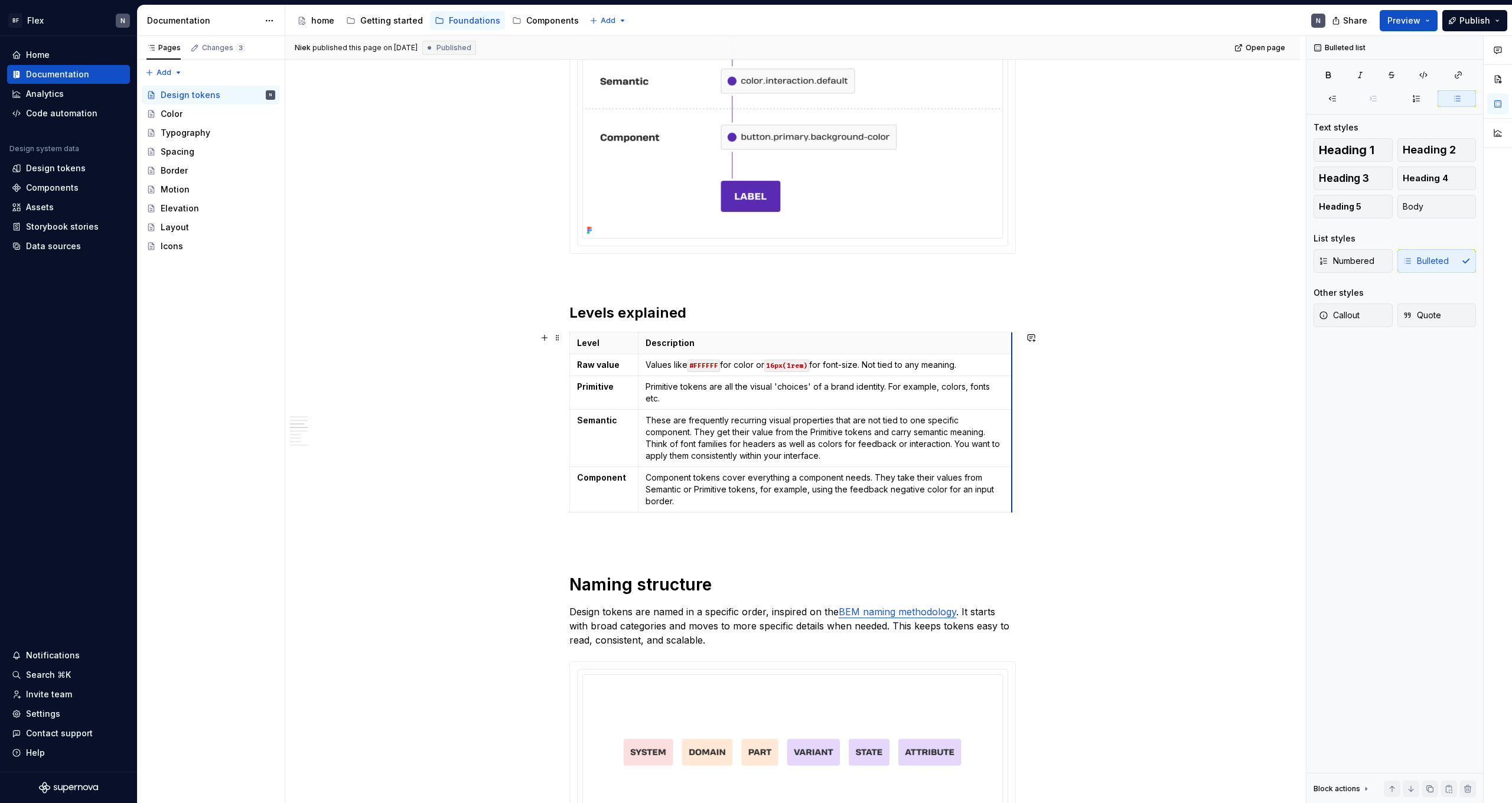
drag, startPoint x: 1017, startPoint y: 486, endPoint x: 1032, endPoint y: 454, distance: 35.3
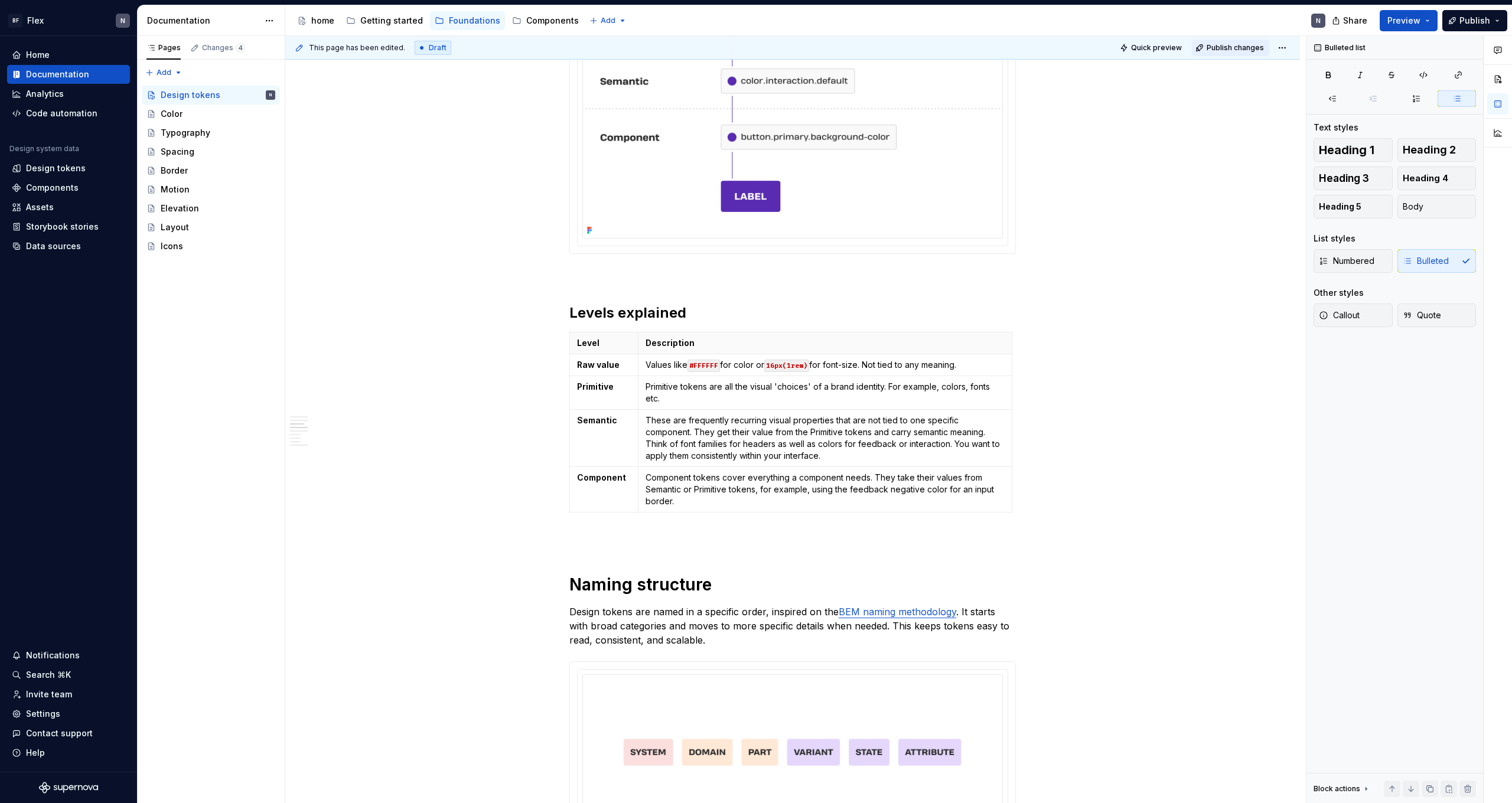
click at [1208, 48] on button "Publish changes" at bounding box center [1230, 48] width 77 height 16
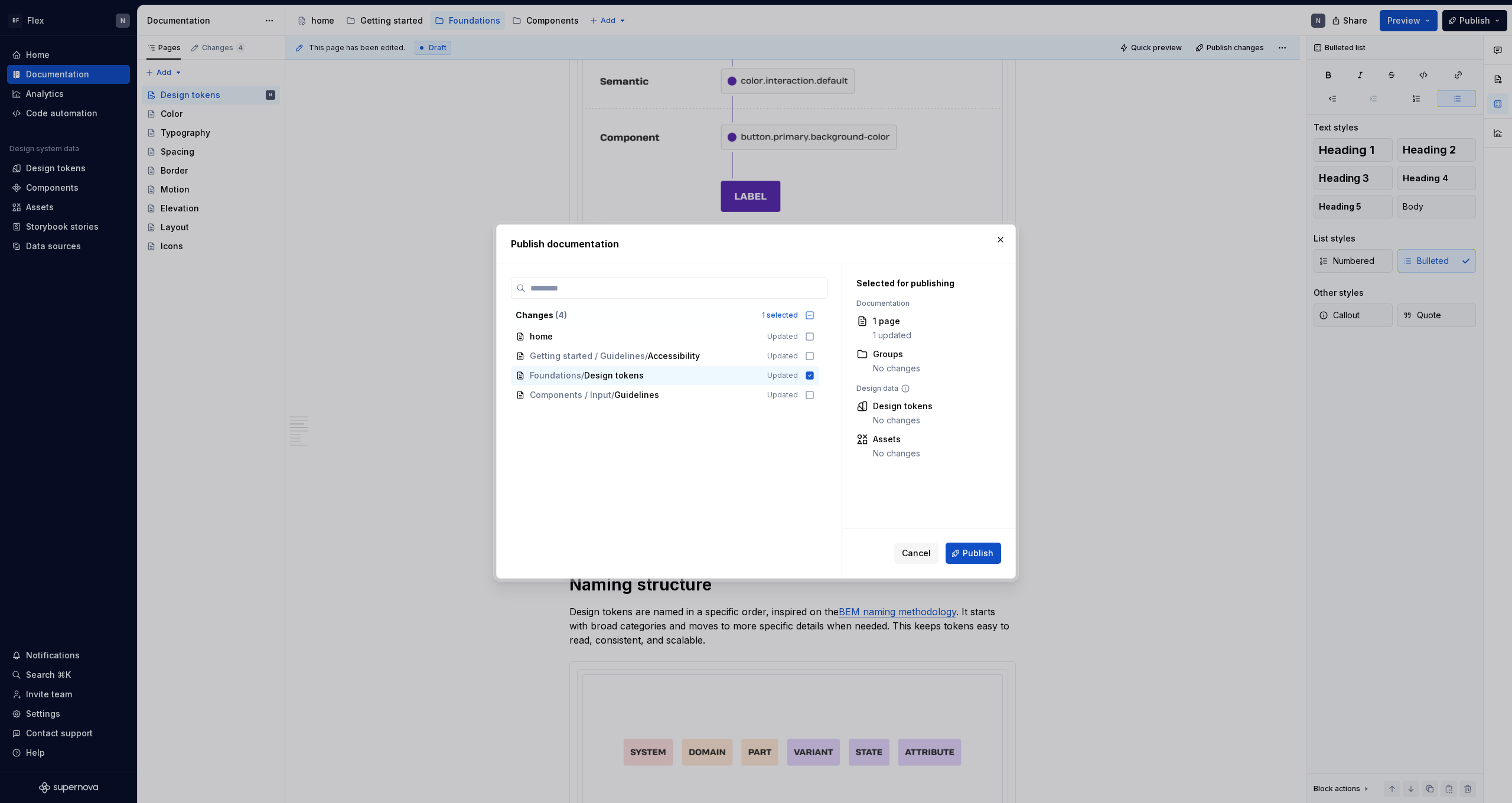
click at [982, 553] on span "Publish" at bounding box center [978, 553] width 31 height 12
type textarea "*"
